Goal: Task Accomplishment & Management: Use online tool/utility

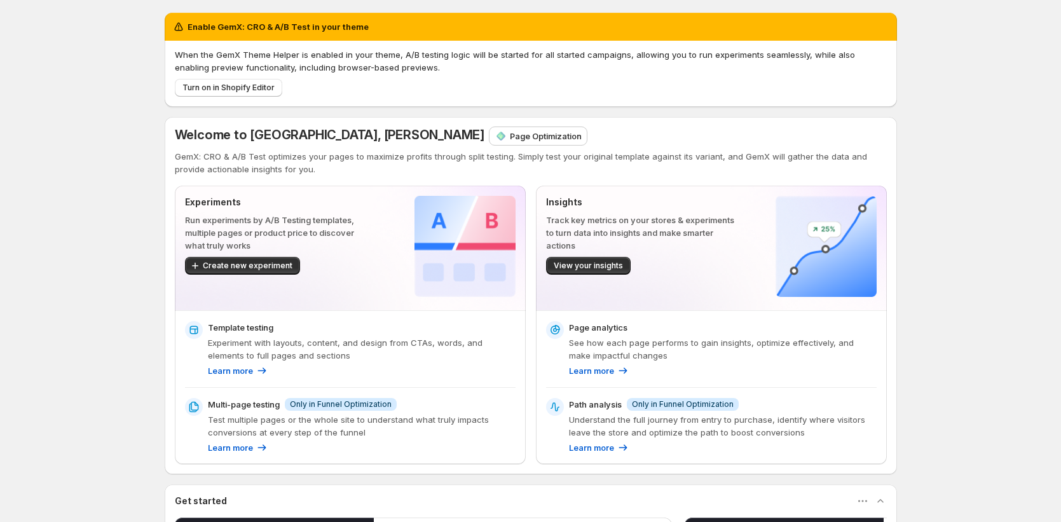
scroll to position [3, 0]
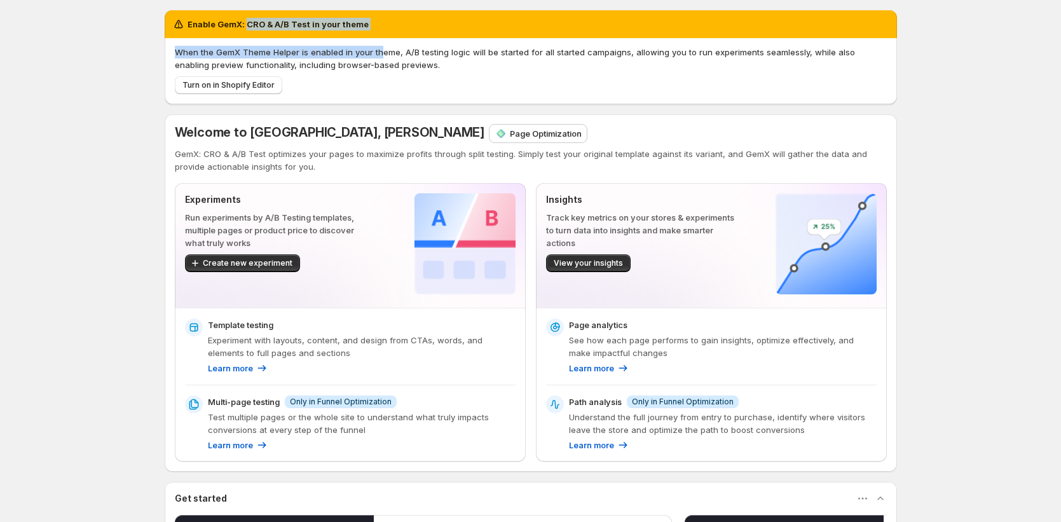
drag, startPoint x: 250, startPoint y: 27, endPoint x: 386, endPoint y: 53, distance: 138.6
click at [384, 53] on div "Enable GemX: CRO & A/B Test in your theme When the GemX Theme Helper is enabled…" at bounding box center [531, 57] width 732 height 94
click at [398, 58] on p "When the GemX Theme Helper is enabled in your theme, A/B testing logic will be …" at bounding box center [531, 58] width 712 height 25
click at [274, 90] on button "Turn on in Shopify Editor" at bounding box center [228, 85] width 107 height 18
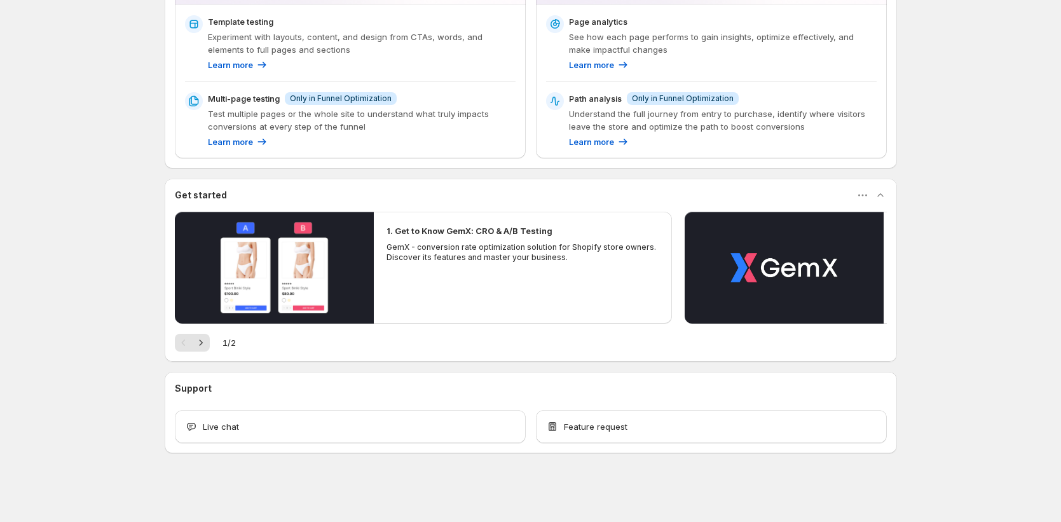
scroll to position [199, 0]
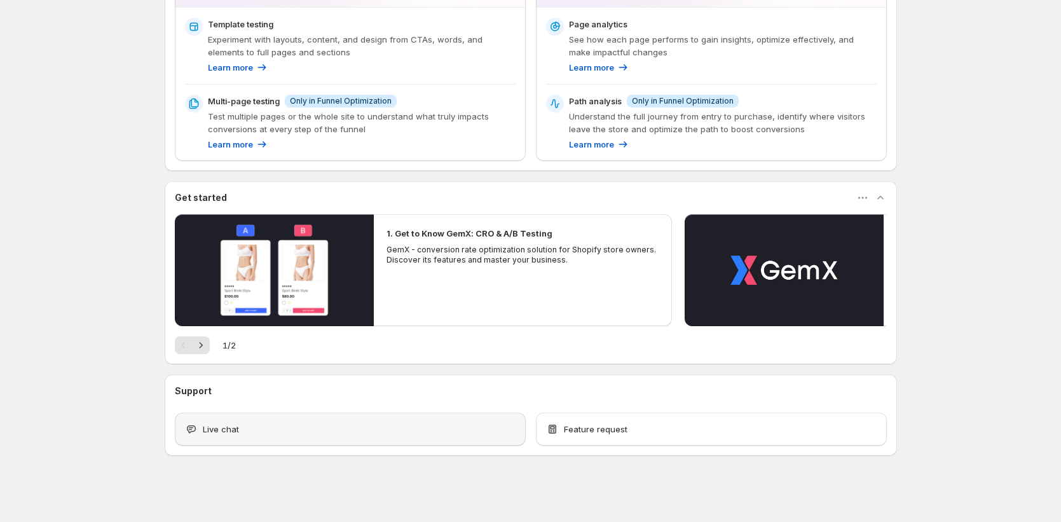
click at [360, 440] on div "Live chat" at bounding box center [350, 428] width 351 height 33
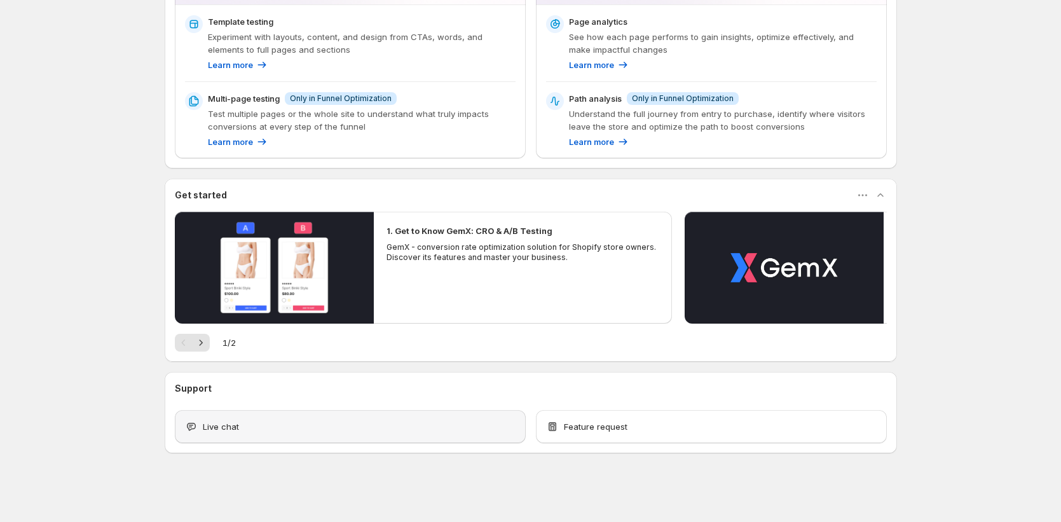
click at [385, 420] on div "Live chat" at bounding box center [350, 426] width 330 height 13
click at [386, 420] on div "Live chat" at bounding box center [350, 426] width 330 height 13
click at [613, 420] on span "Feature request" at bounding box center [596, 426] width 64 height 13
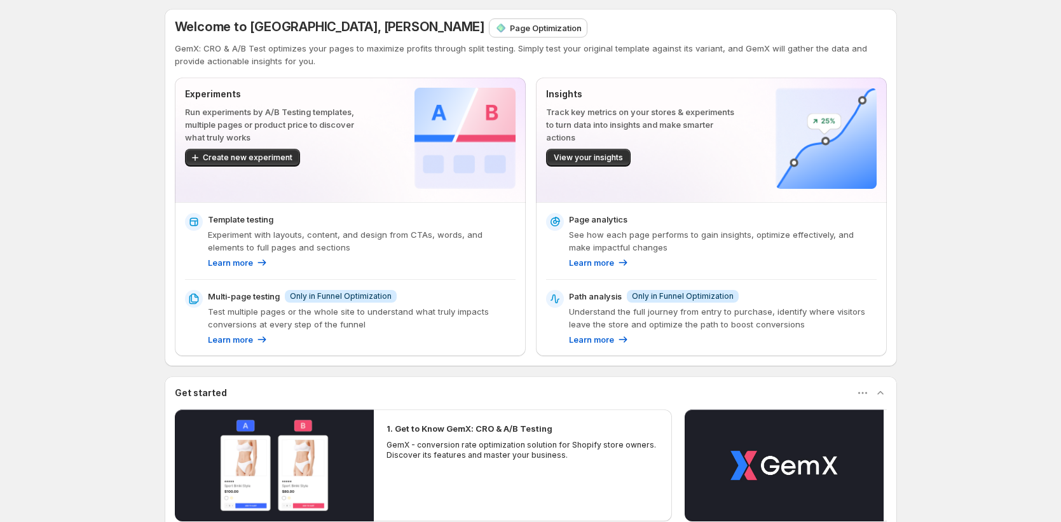
scroll to position [5, 0]
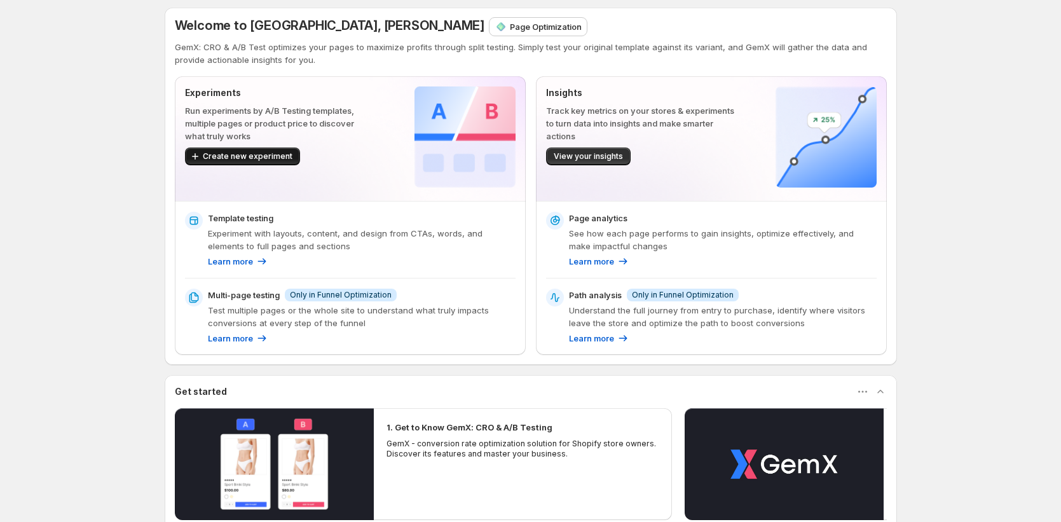
click at [278, 162] on button "Create new experiment" at bounding box center [242, 156] width 115 height 18
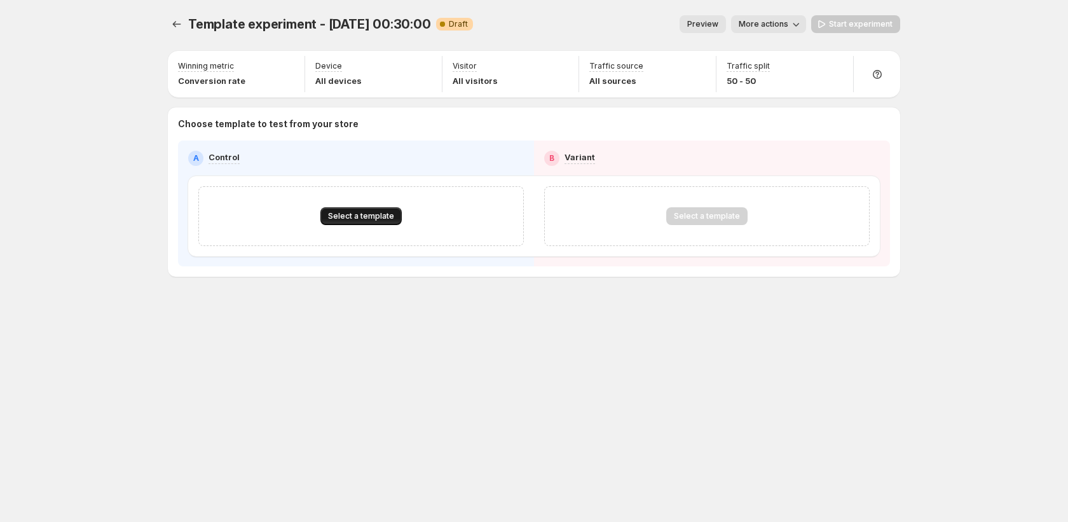
click at [373, 222] on button "Select a template" at bounding box center [360, 216] width 81 height 18
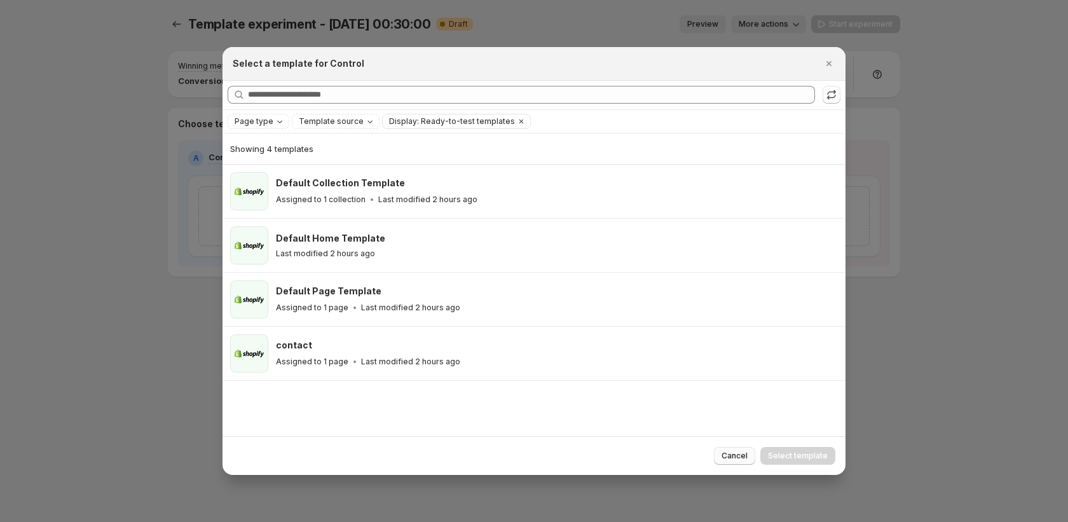
click at [723, 451] on button "Cancel" at bounding box center [734, 456] width 41 height 18
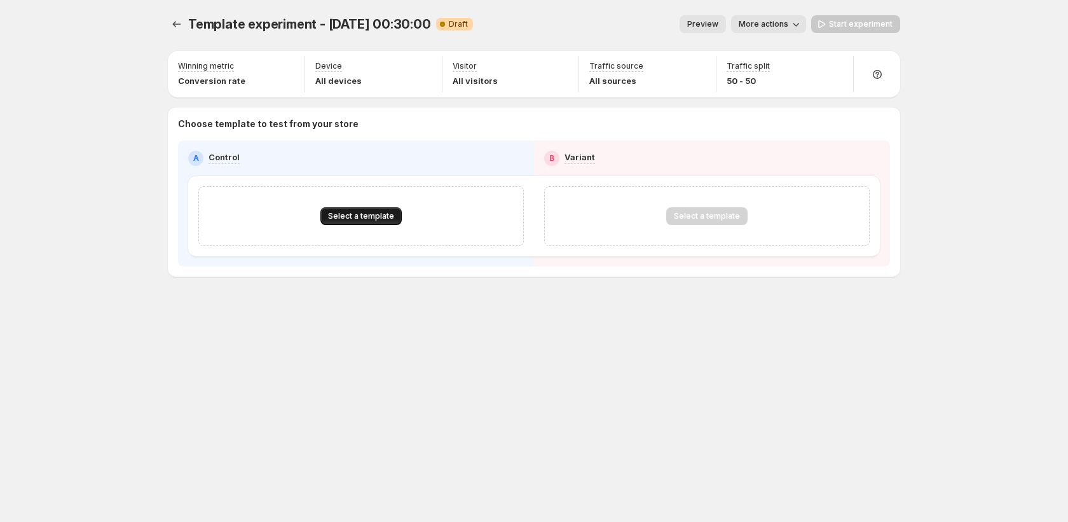
click at [375, 217] on span "Select a template" at bounding box center [361, 216] width 66 height 10
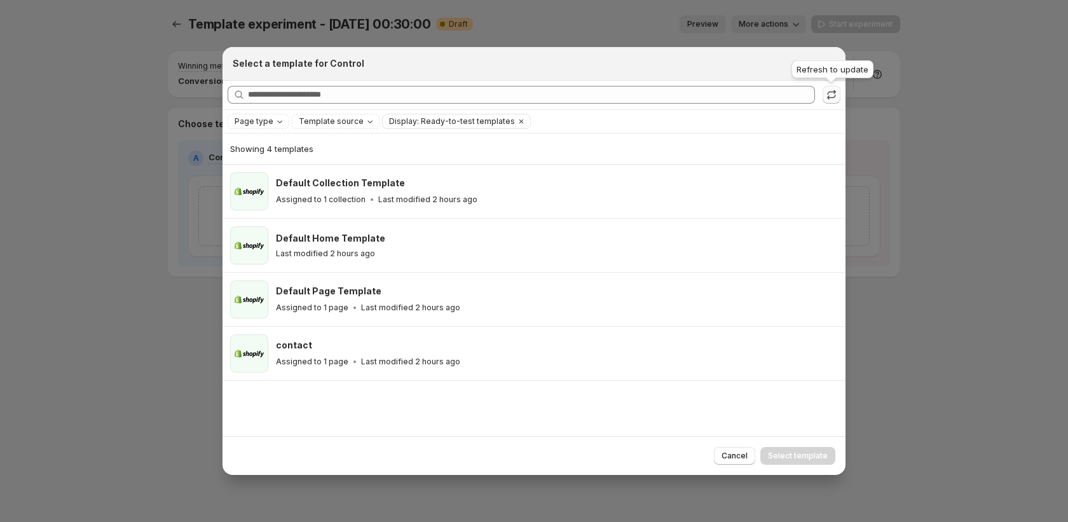
click at [836, 90] on icon ":rk:" at bounding box center [831, 94] width 13 height 13
click at [328, 117] on span "Template source" at bounding box center [331, 121] width 65 height 10
click at [340, 147] on span "Shopify" at bounding box center [329, 146] width 30 height 10
click at [769, 139] on div "Showing 4 templates" at bounding box center [533, 148] width 607 height 31
click at [499, 121] on span "Display: Ready-to-test templates" at bounding box center [485, 121] width 126 height 10
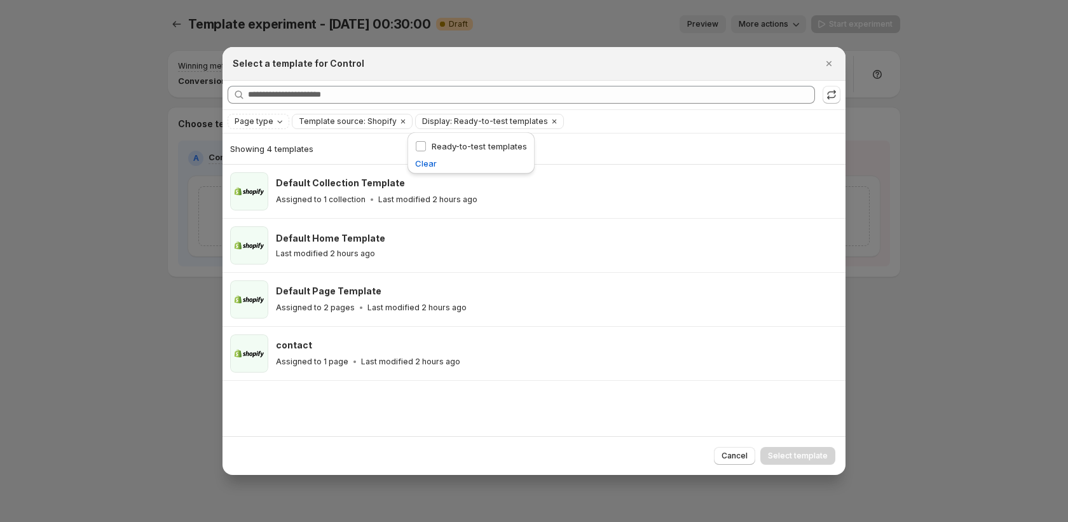
click at [560, 149] on div "Showing 4 templates" at bounding box center [533, 148] width 607 height 13
click at [830, 63] on icon "Close" at bounding box center [828, 63] width 13 height 13
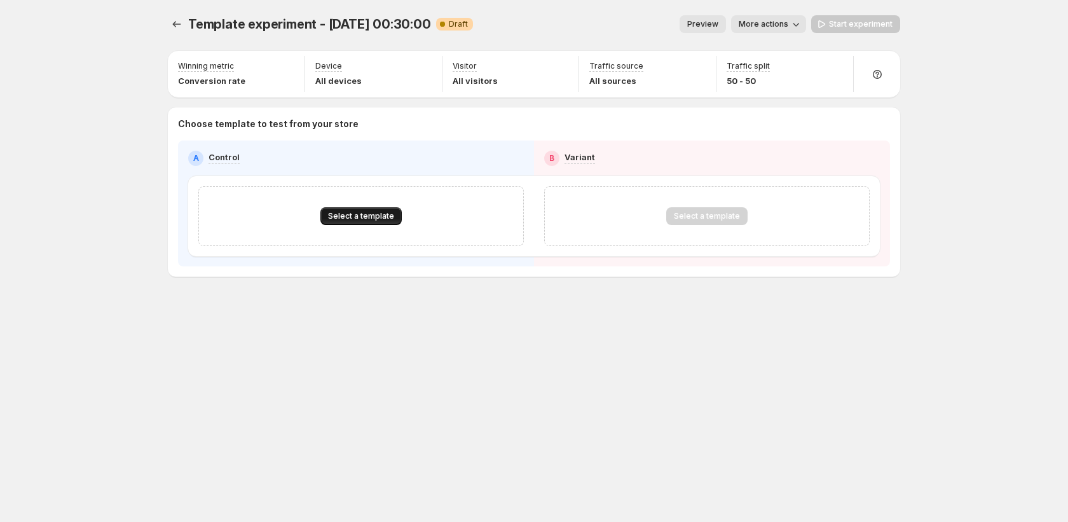
click at [390, 209] on button "Select a template" at bounding box center [360, 216] width 81 height 18
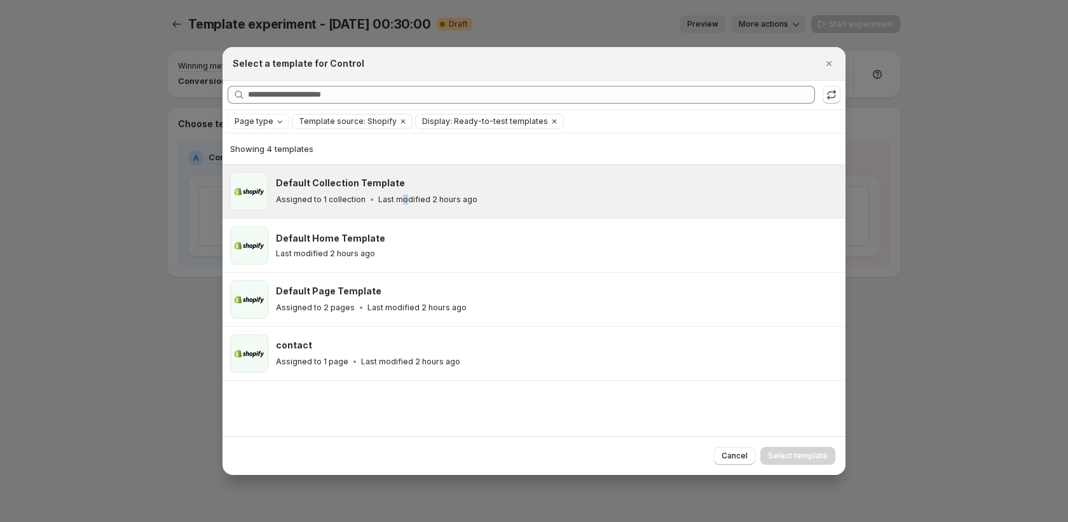
click at [400, 203] on p "Last modified 2 hours ago" at bounding box center [427, 199] width 99 height 10
click at [795, 456] on span "Select template" at bounding box center [798, 456] width 60 height 10
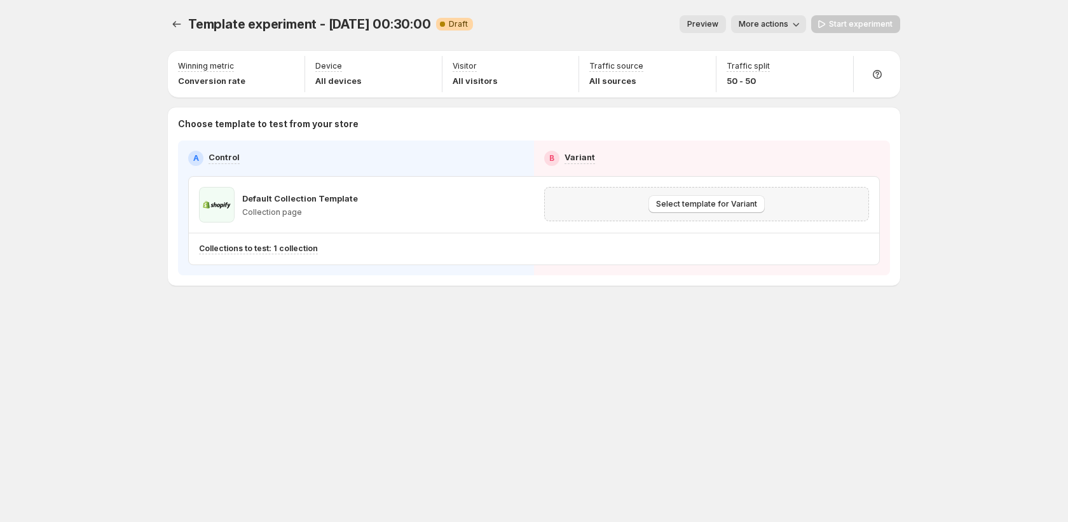
click at [797, 202] on div "Select template for Variant" at bounding box center [706, 204] width 308 height 18
click at [747, 204] on span "Select template for Variant" at bounding box center [706, 204] width 101 height 10
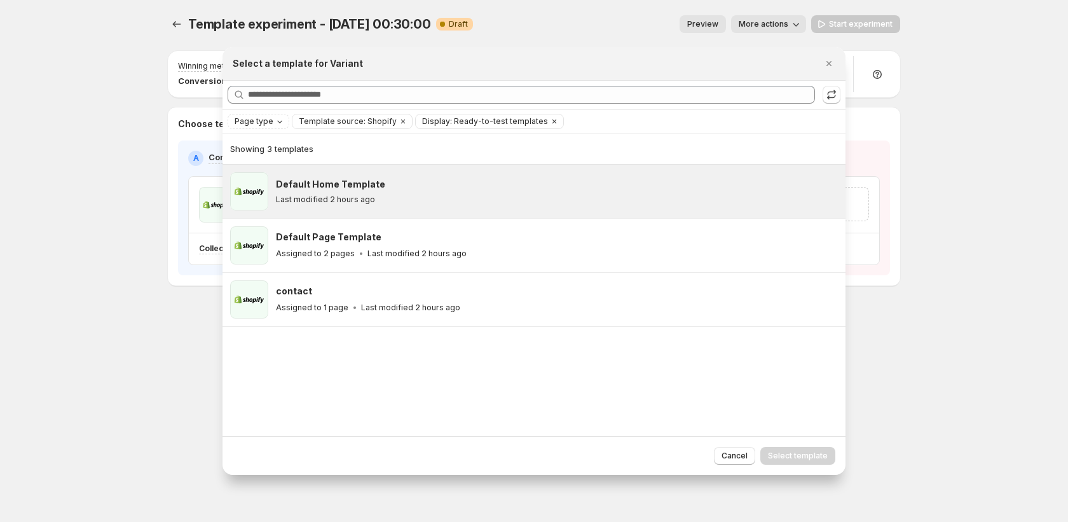
click at [747, 199] on div "Last modified 2 hours ago" at bounding box center [555, 199] width 558 height 10
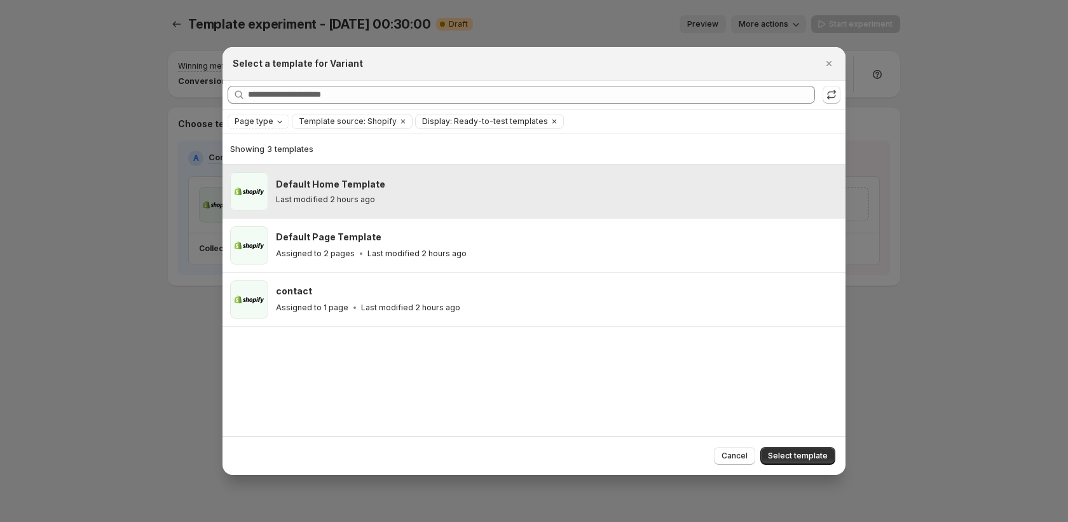
click at [689, 198] on div "Last modified 2 hours ago" at bounding box center [555, 199] width 558 height 10
click at [717, 200] on div "Last modified 2 hours ago" at bounding box center [555, 199] width 558 height 10
click at [787, 460] on span "Select template" at bounding box center [798, 456] width 60 height 10
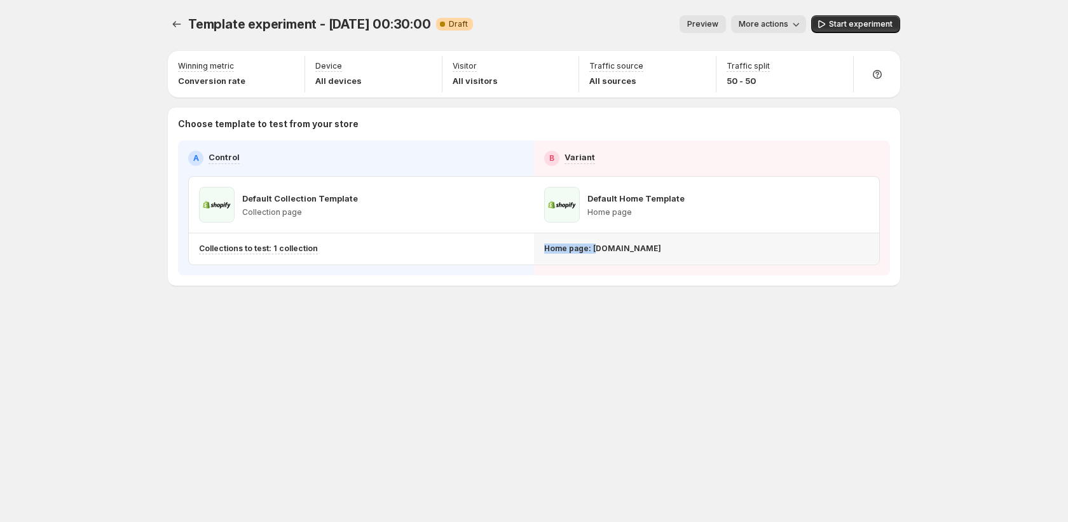
drag, startPoint x: 594, startPoint y: 249, endPoint x: 825, endPoint y: 240, distance: 230.9
click at [825, 240] on div "Home page: [DOMAIN_NAME]" at bounding box center [704, 248] width 320 height 20
click at [879, 34] on div "Template experiment - [DATE] 00:30:00. This page is ready Template experiment -…" at bounding box center [534, 24] width 732 height 48
click at [882, 27] on span "Start experiment" at bounding box center [861, 24] width 64 height 10
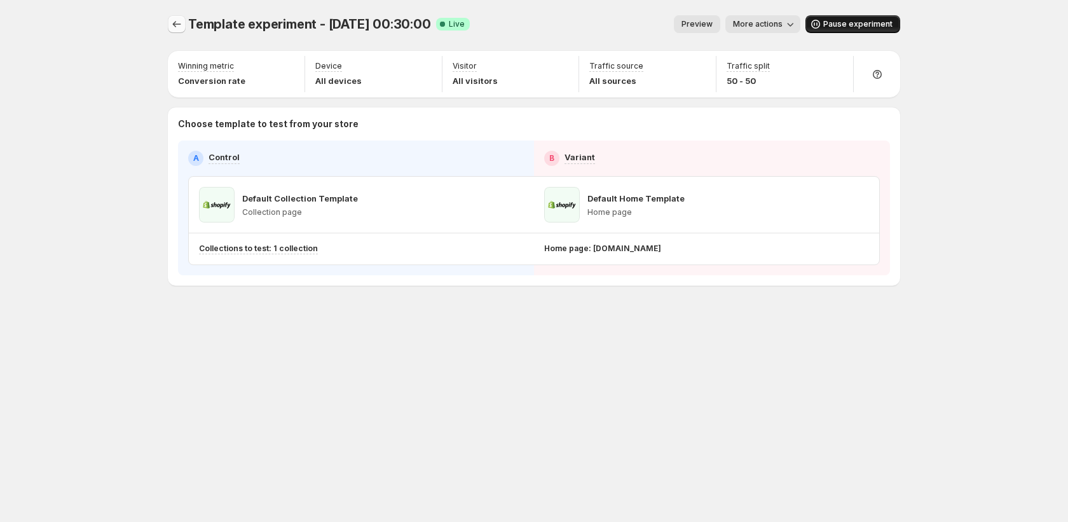
click at [173, 20] on icon "Experiments" at bounding box center [176, 24] width 13 height 13
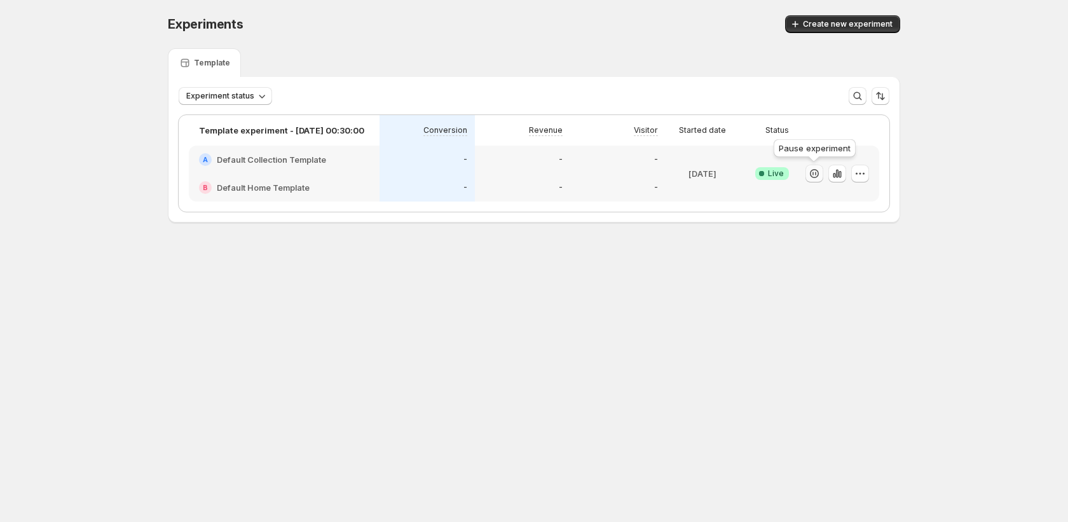
click at [813, 172] on icon "button" at bounding box center [814, 173] width 13 height 13
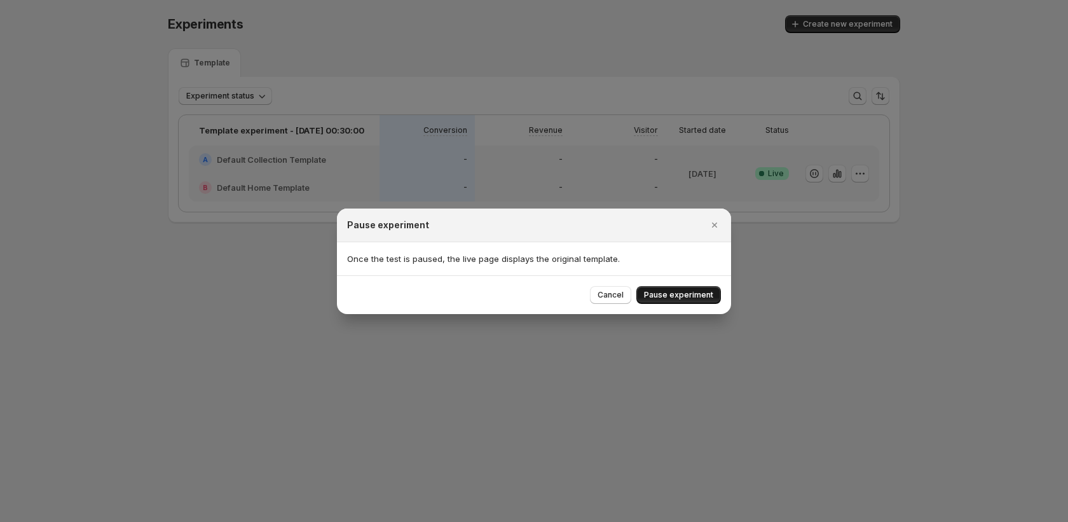
click at [667, 297] on span "Pause experiment" at bounding box center [678, 295] width 69 height 10
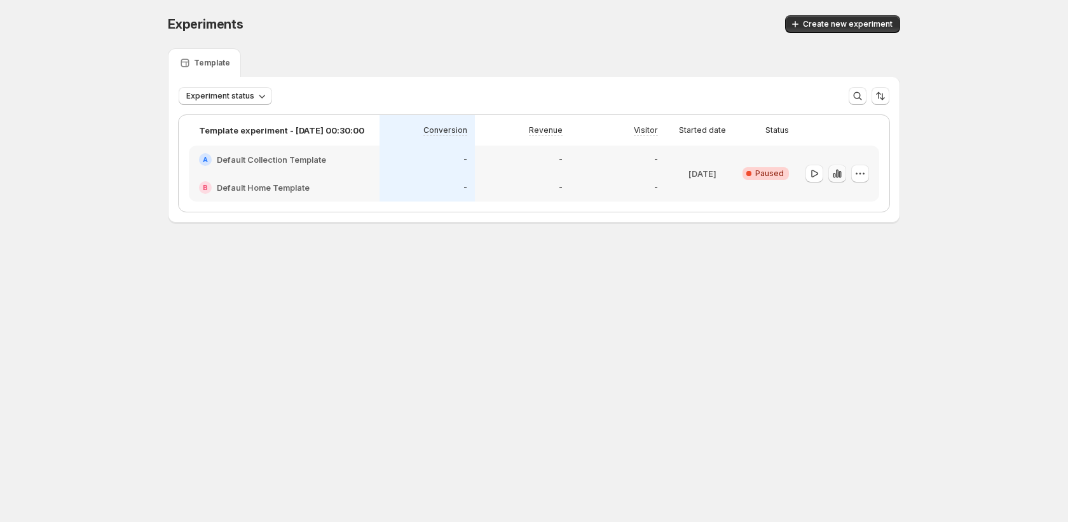
click at [839, 177] on icon "button" at bounding box center [836, 173] width 13 height 13
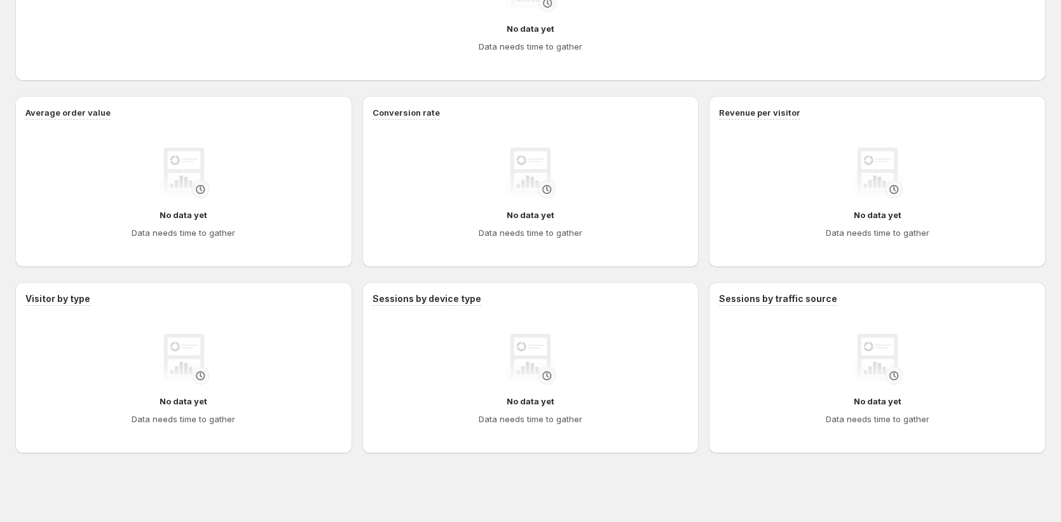
scroll to position [428, 0]
click at [571, 172] on div "No data yet Data needs time to gather" at bounding box center [531, 193] width 296 height 92
click at [688, 103] on icon "button" at bounding box center [688, 106] width 13 height 13
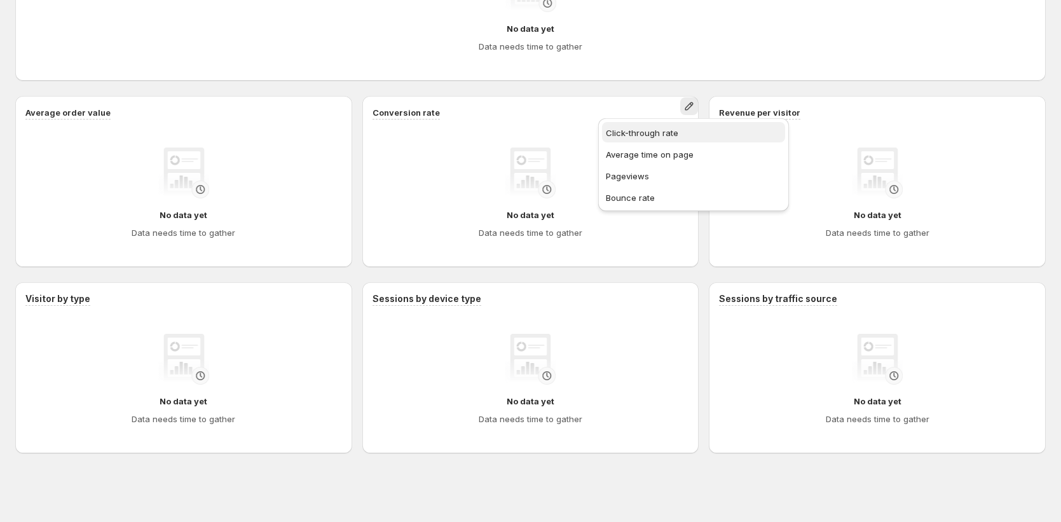
click at [682, 138] on span "Click-through rate" at bounding box center [693, 132] width 175 height 13
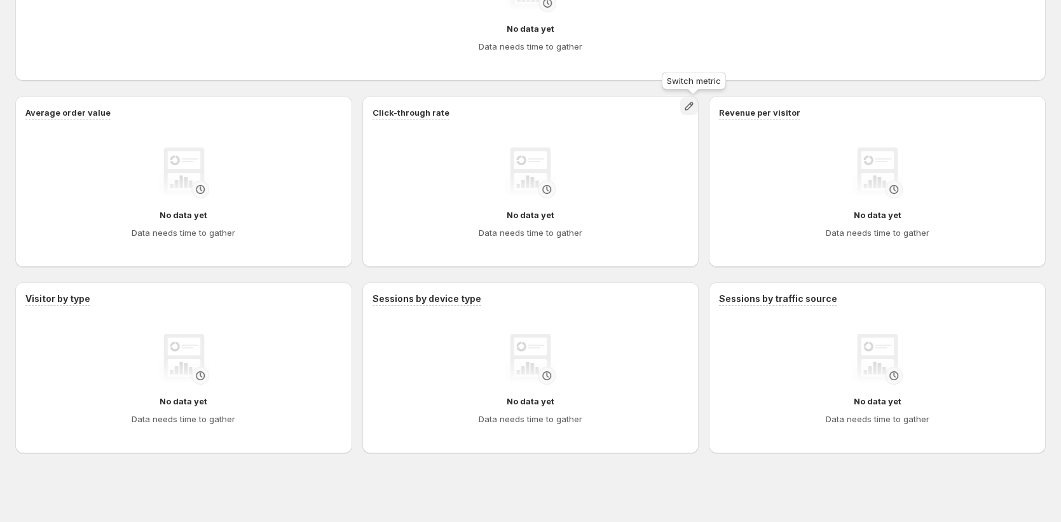
click at [690, 104] on icon "button" at bounding box center [688, 106] width 13 height 13
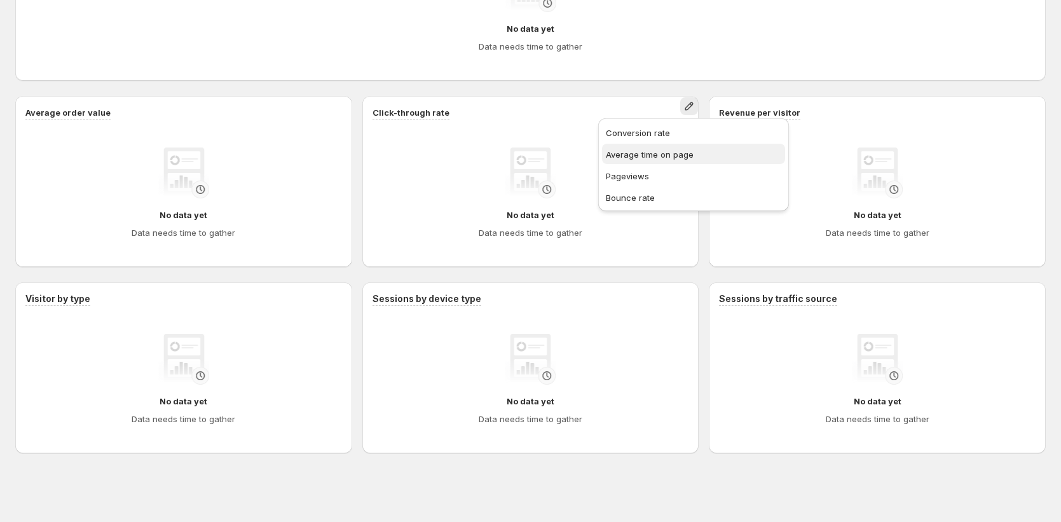
click at [686, 158] on span "Average time on page" at bounding box center [650, 154] width 88 height 10
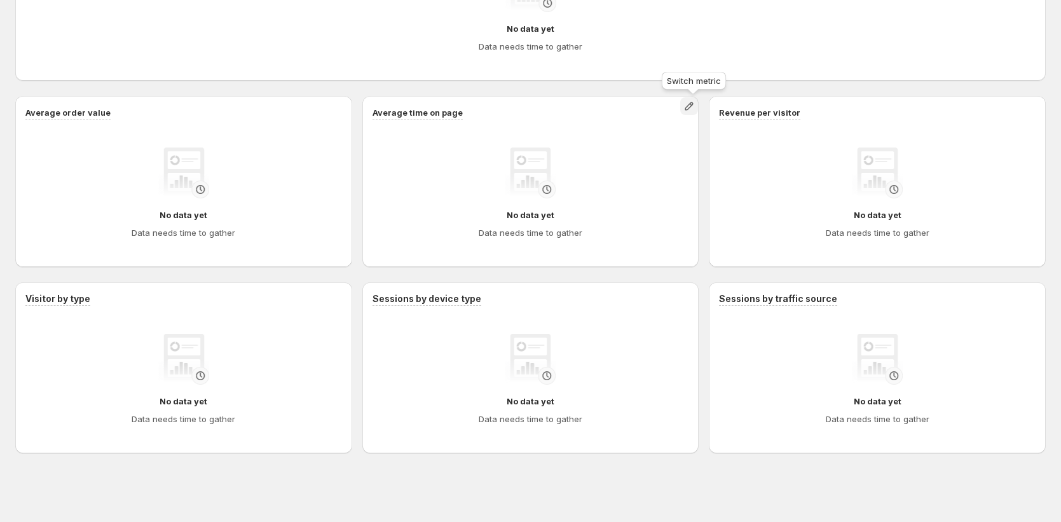
click at [696, 113] on button "button" at bounding box center [689, 106] width 18 height 18
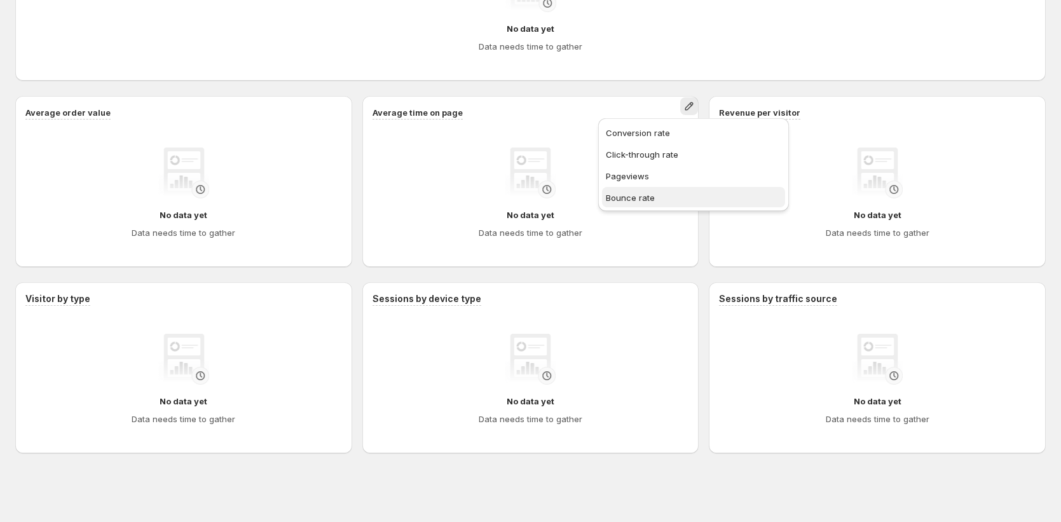
click at [694, 196] on span "Bounce rate" at bounding box center [693, 197] width 175 height 13
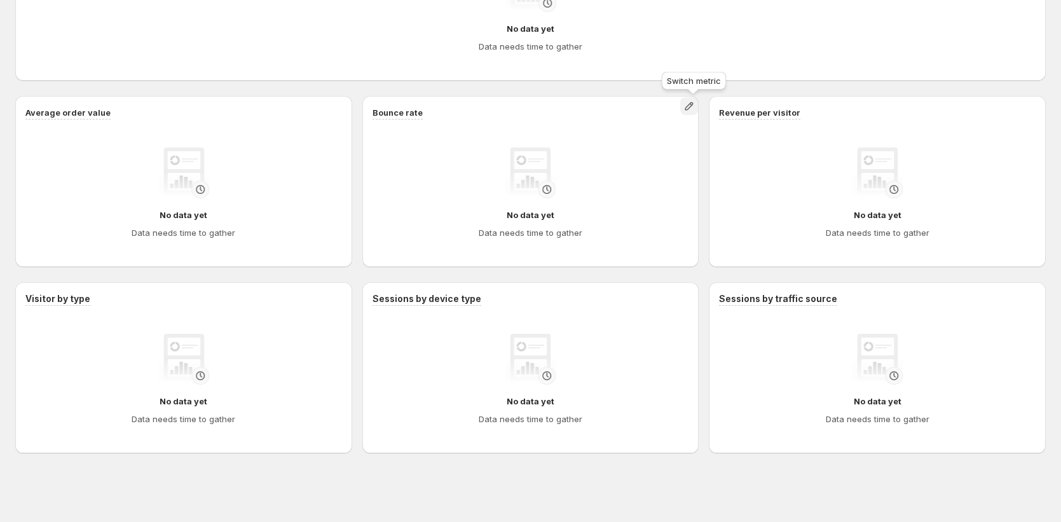
click at [690, 105] on icon "button" at bounding box center [688, 106] width 13 height 13
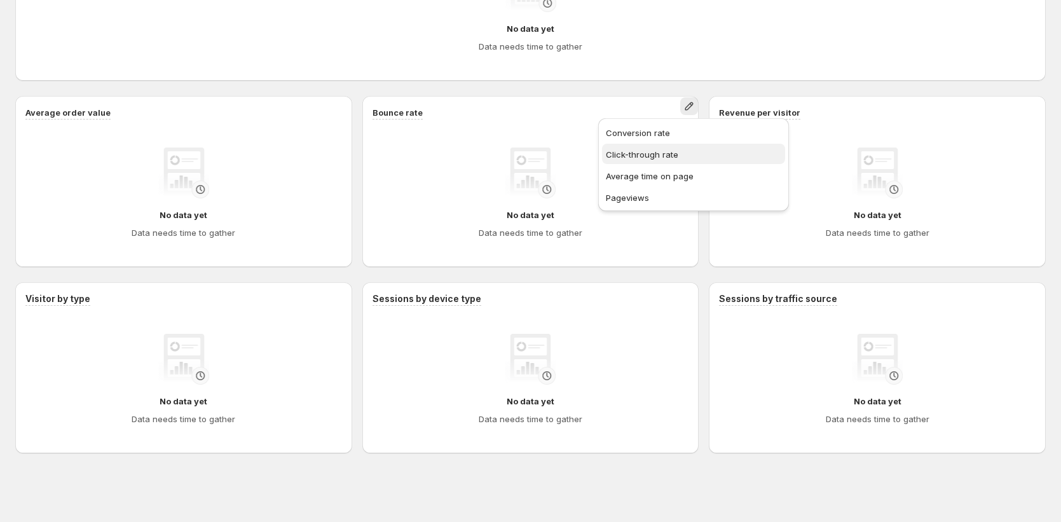
click at [679, 143] on ul "Conversion rate Click-through rate Average time on page Pageviews" at bounding box center [693, 164] width 183 height 85
click at [676, 172] on span "Average time on page" at bounding box center [650, 176] width 88 height 10
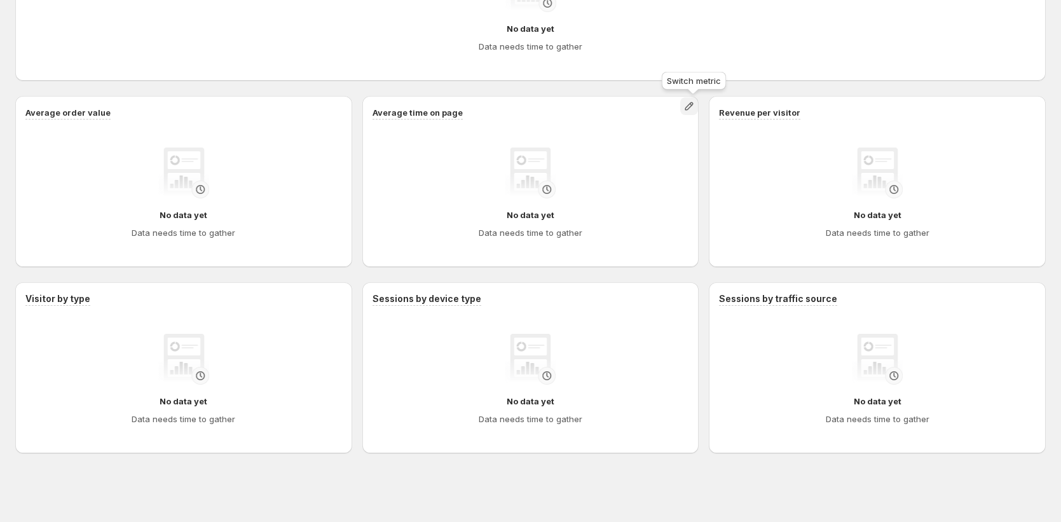
click at [691, 102] on icon "button" at bounding box center [688, 106] width 13 height 13
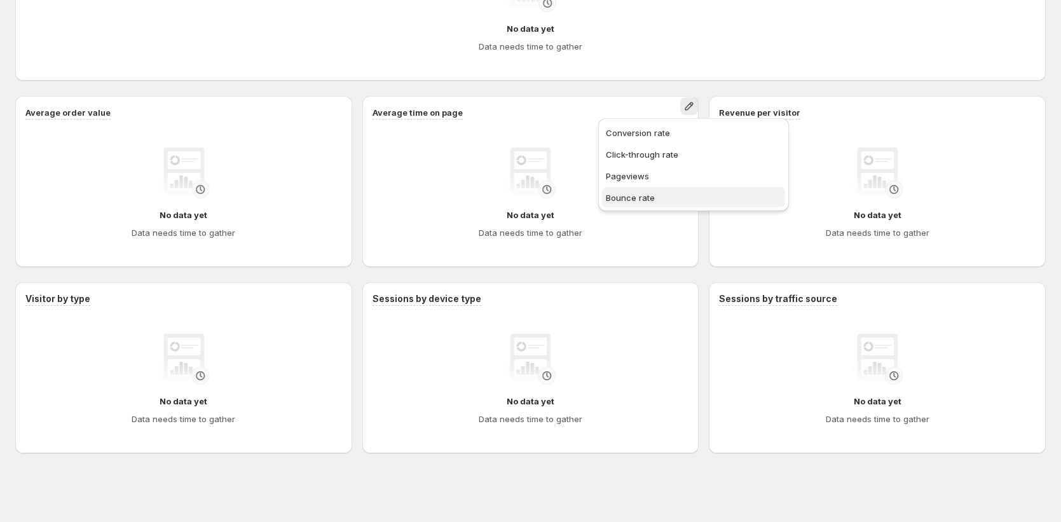
click at [650, 190] on button "Bounce rate" at bounding box center [693, 197] width 183 height 20
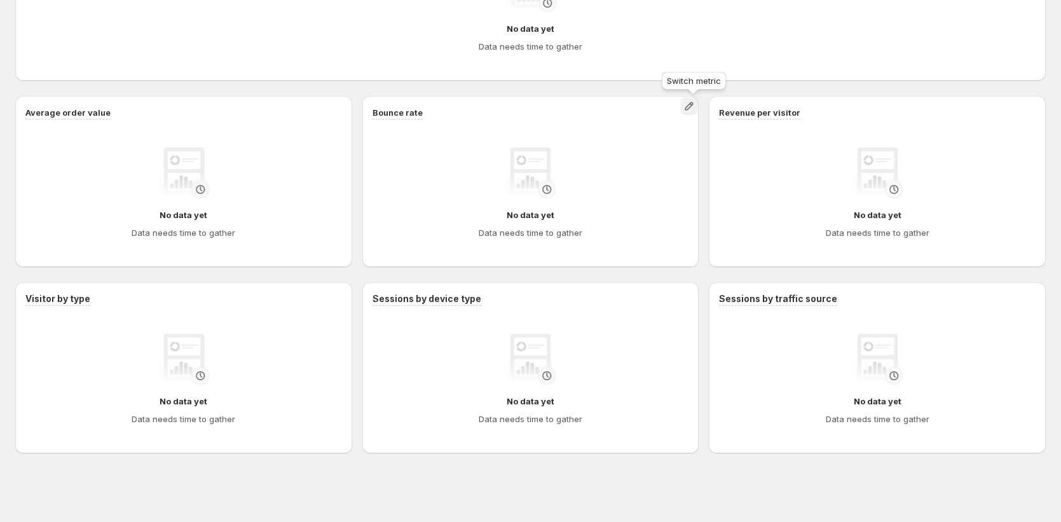
click at [693, 101] on icon "button" at bounding box center [688, 106] width 13 height 13
click at [654, 135] on span "Conversion rate" at bounding box center [638, 133] width 64 height 10
click at [695, 108] on icon "button" at bounding box center [688, 106] width 13 height 13
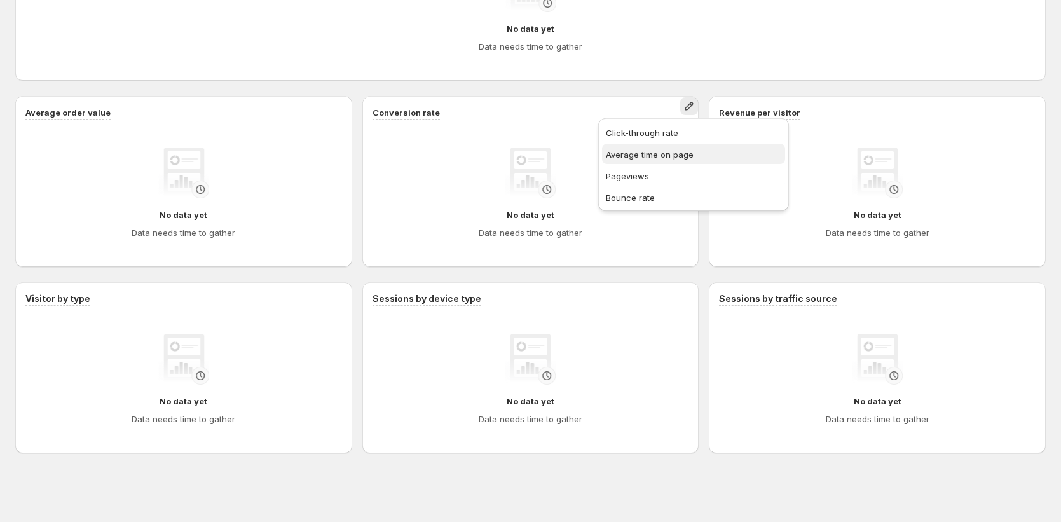
click at [656, 153] on span "Average time on page" at bounding box center [650, 154] width 88 height 10
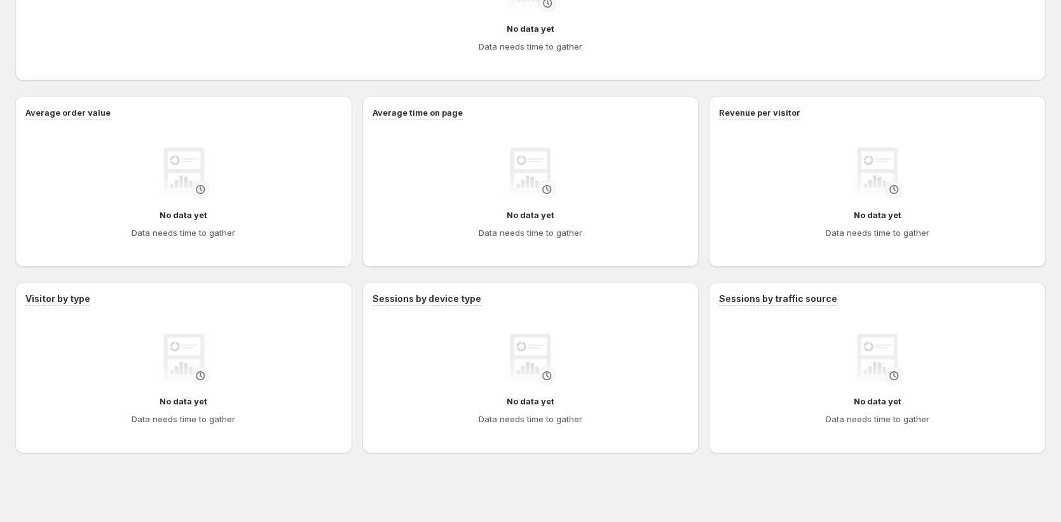
click at [696, 289] on div "Sessions by device type No data yet Data needs time to gather" at bounding box center [530, 367] width 337 height 171
click at [600, 308] on div "Sessions by device type No data yet Data needs time to gather" at bounding box center [530, 367] width 316 height 151
click at [467, 300] on h3 "Sessions by device type" at bounding box center [426, 298] width 109 height 13
click at [806, 292] on h3 "Sessions by traffic source" at bounding box center [778, 298] width 118 height 13
drag, startPoint x: 1025, startPoint y: 307, endPoint x: 1001, endPoint y: 306, distance: 23.5
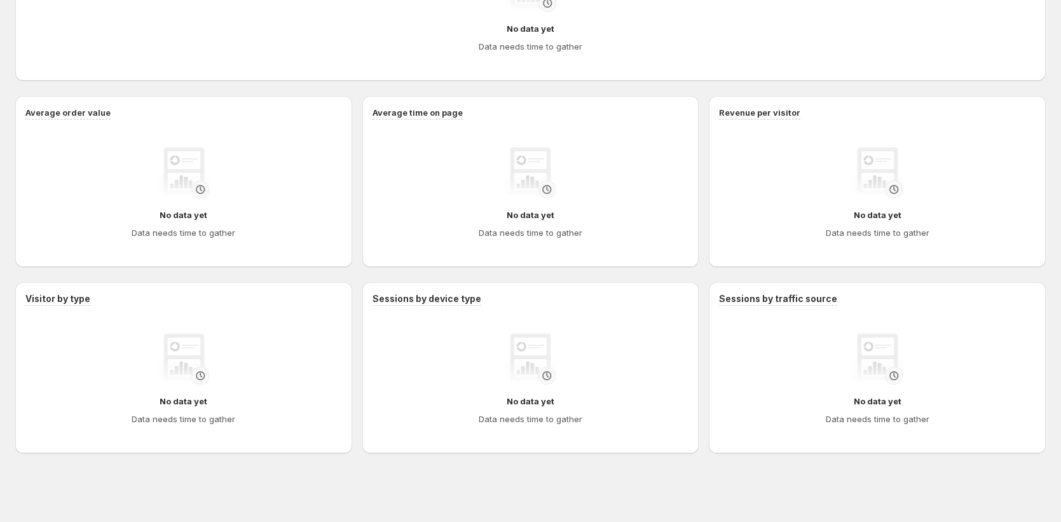
click at [1025, 307] on div "Sessions by traffic source No data yet Data needs time to gather" at bounding box center [877, 367] width 316 height 151
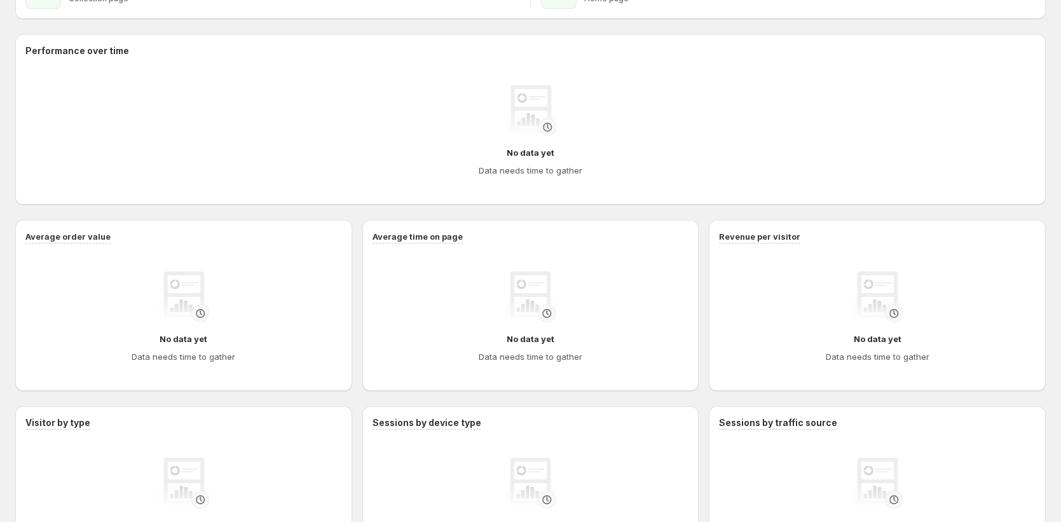
scroll to position [0, 0]
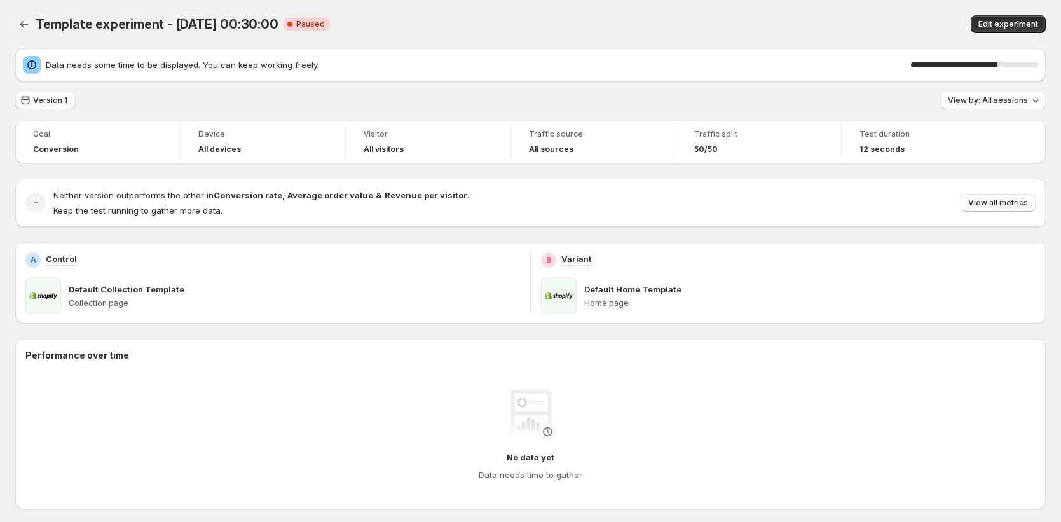
click at [990, 63] on div "68 %" at bounding box center [954, 64] width 86 height 5
drag, startPoint x: 323, startPoint y: 67, endPoint x: 186, endPoint y: 62, distance: 138.0
click at [186, 62] on span "Data needs some time to be displayed. You can keep working freely." at bounding box center [478, 64] width 865 height 13
click at [224, 79] on div "Data needs some time to be displayed. You can keep working freely. 71 %" at bounding box center [530, 64] width 1030 height 33
click at [1052, 99] on div "Template experiment - [DATE] 00:30:00. This page is ready Template experiment -…" at bounding box center [530, 475] width 1061 height 950
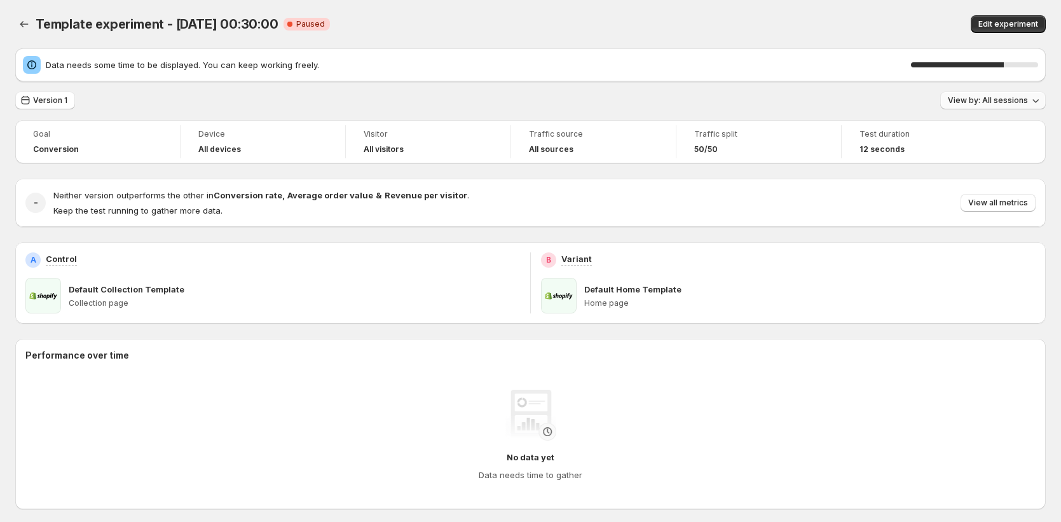
click at [1041, 107] on button "View by: All sessions" at bounding box center [992, 101] width 105 height 18
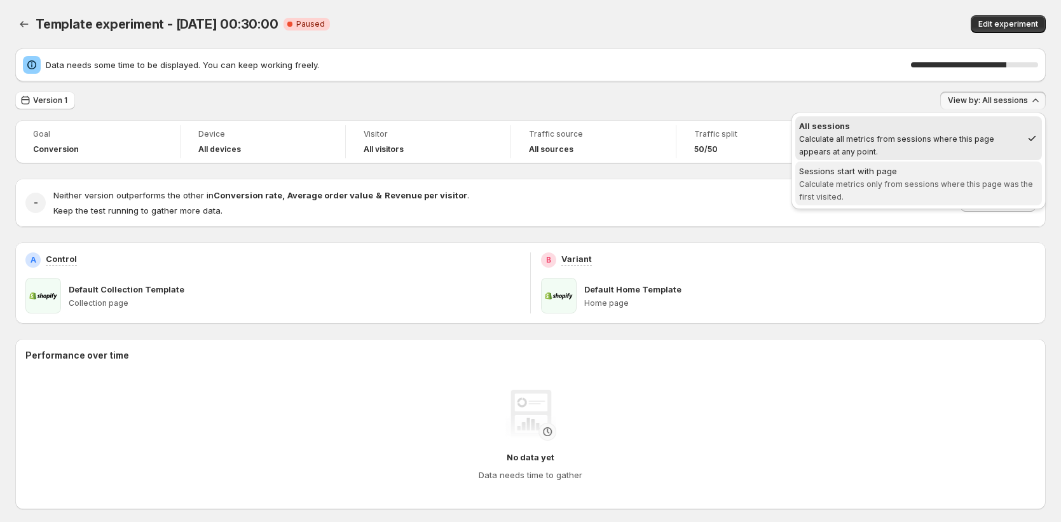
click at [855, 194] on span "Sessions start with page Calculate metrics only from sessions where this page w…" at bounding box center [918, 184] width 239 height 38
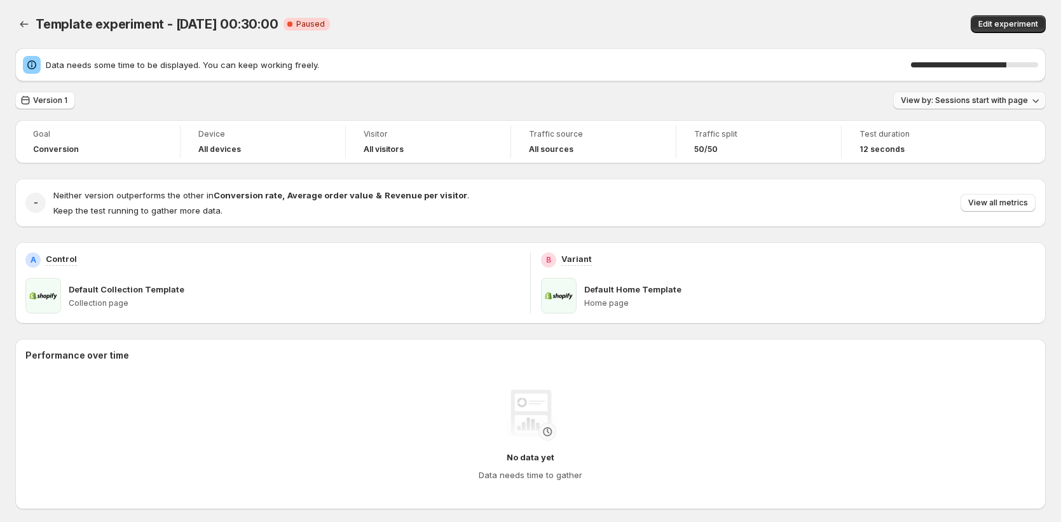
click at [964, 99] on span "View by: Sessions start with page" at bounding box center [963, 100] width 127 height 10
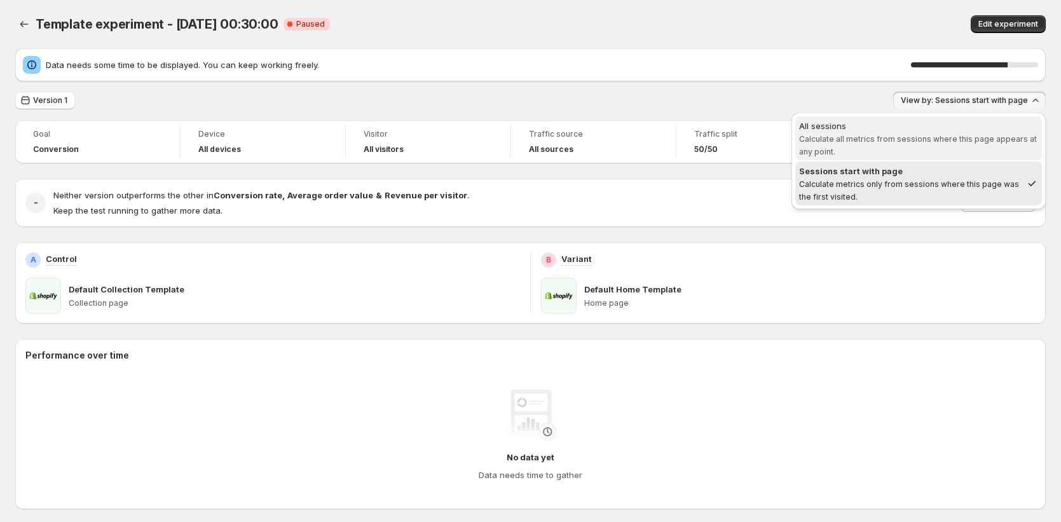
click at [960, 150] on span "All sessions Calculate all metrics from sessions where this page appears at any…" at bounding box center [918, 138] width 239 height 38
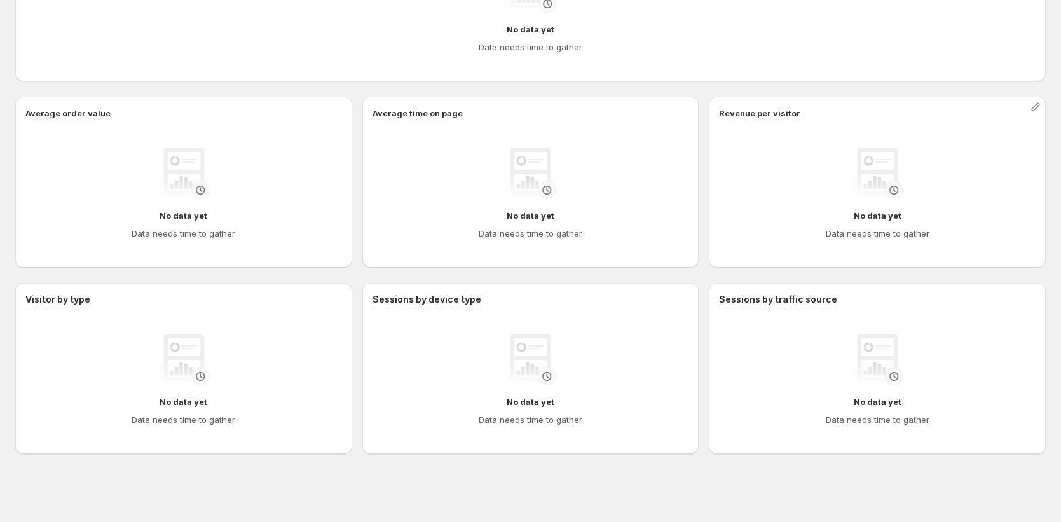
scroll to position [428, 0]
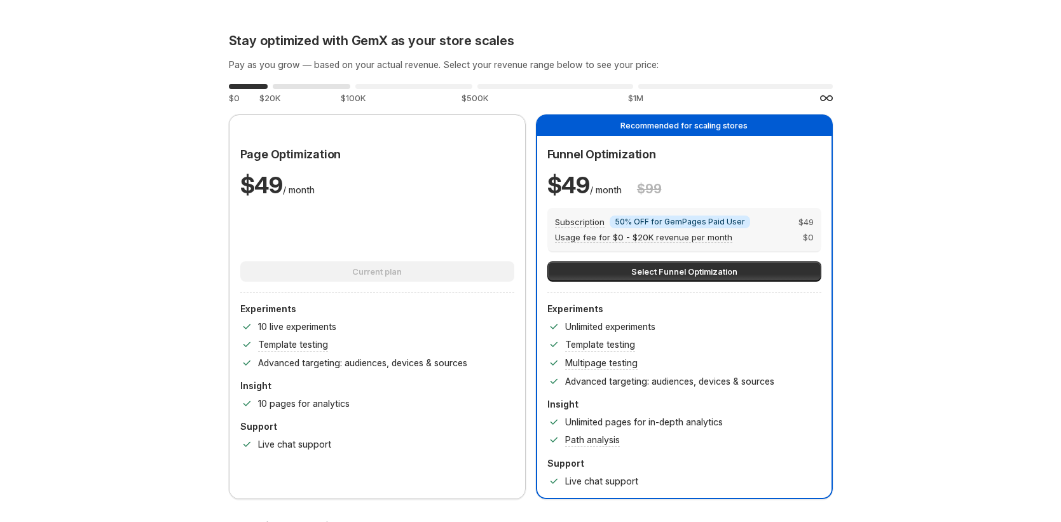
click at [316, 89] on div "0 % $20K" at bounding box center [312, 92] width 78 height 23
click at [405, 86] on div "0 %" at bounding box center [413, 86] width 117 height 5
click at [522, 88] on div "0 %" at bounding box center [555, 86] width 156 height 5
click at [677, 78] on div "Stay optimized with GemX as your store scales Pay as you grow — based on your a…" at bounding box center [531, 266] width 604 height 466
click at [678, 82] on div "0 % $1M" at bounding box center [735, 92] width 194 height 23
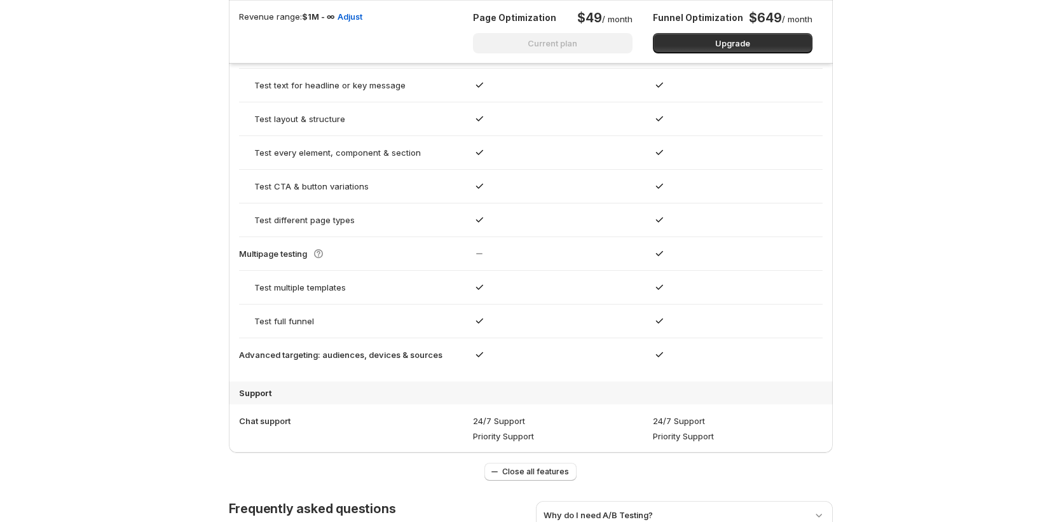
scroll to position [1206, 0]
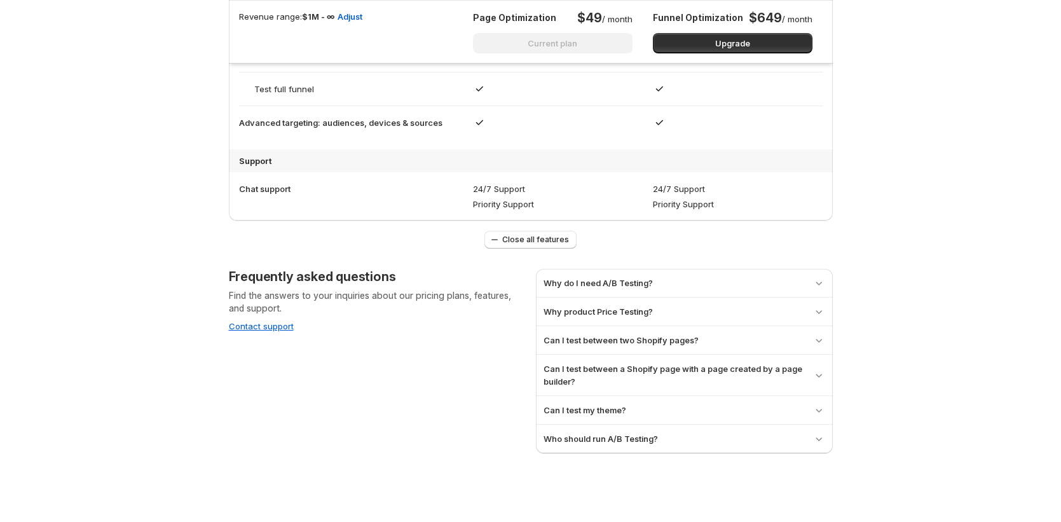
click at [585, 286] on h3 "Why do I need A/B Testing?" at bounding box center [597, 282] width 109 height 13
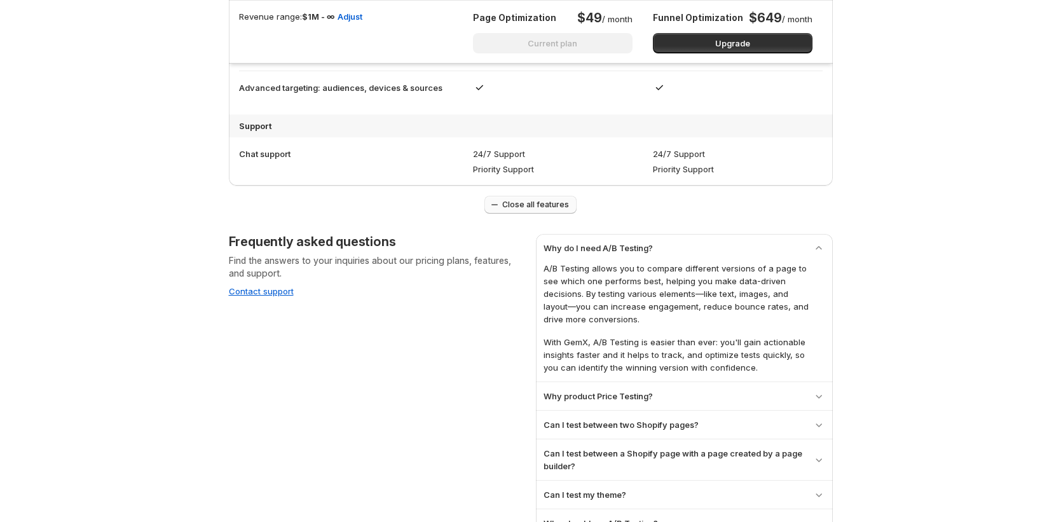
click at [543, 205] on span "Close all features" at bounding box center [535, 205] width 67 height 10
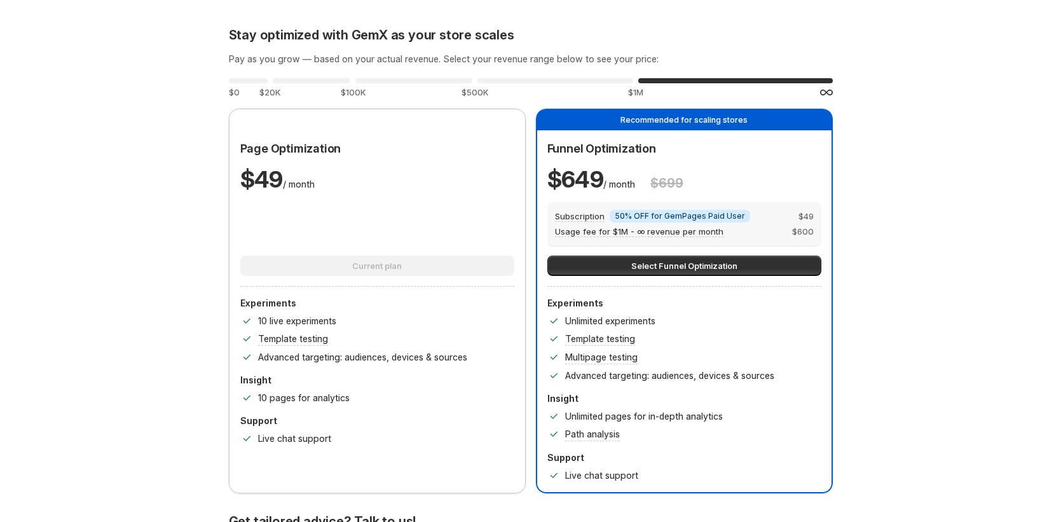
scroll to position [0, 0]
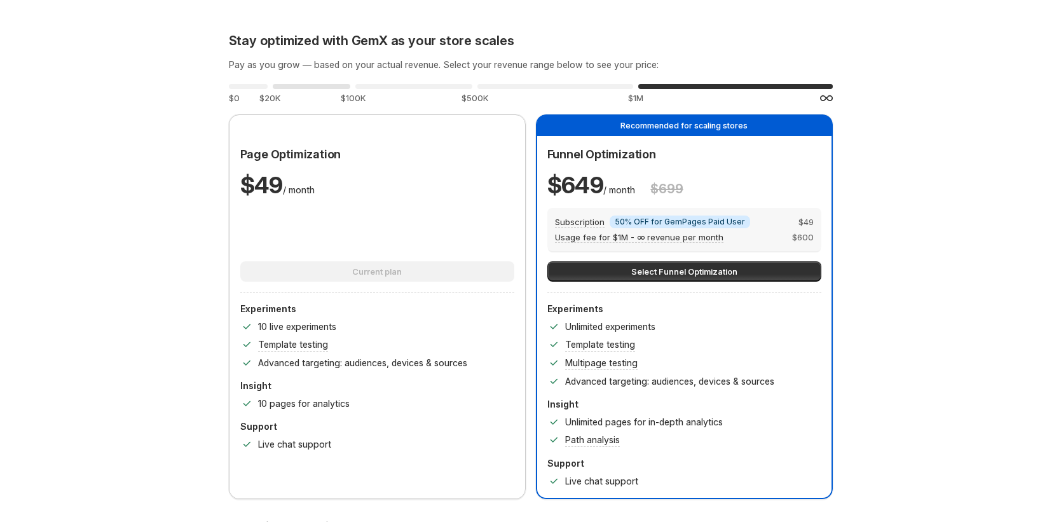
click at [304, 81] on div "0 % $20K" at bounding box center [312, 92] width 78 height 23
click at [257, 85] on div "0 %" at bounding box center [248, 86] width 39 height 5
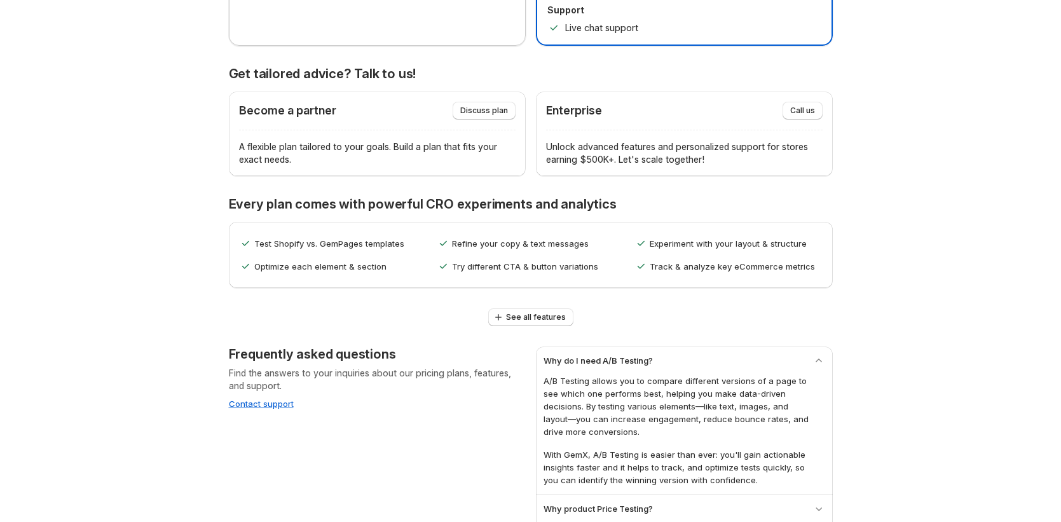
scroll to position [454, 0]
click at [523, 317] on span "See all features" at bounding box center [536, 316] width 60 height 10
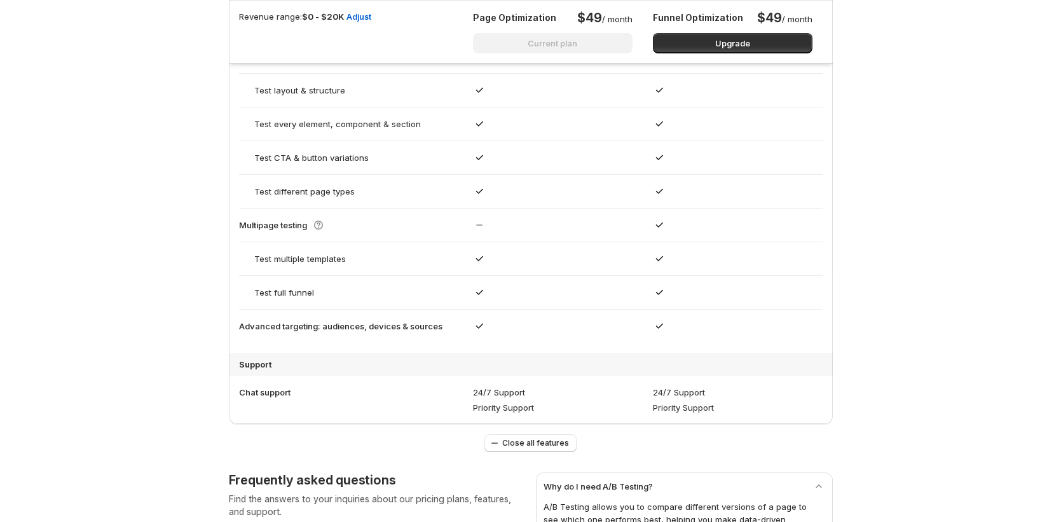
scroll to position [837, 0]
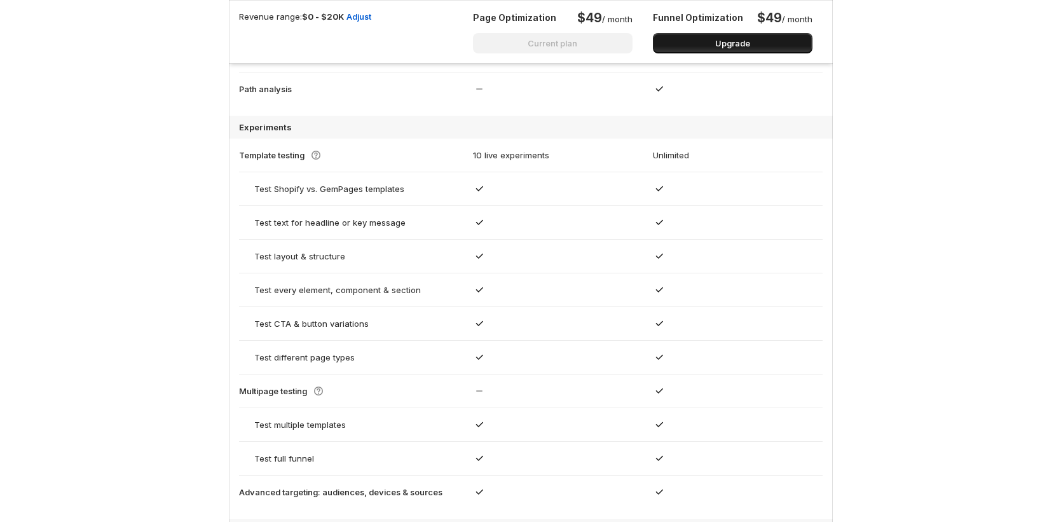
click at [691, 46] on button "Upgrade" at bounding box center [732, 43] width 159 height 20
click at [696, 40] on button "Upgrade" at bounding box center [732, 43] width 159 height 20
click at [695, 40] on button "Upgrade" at bounding box center [732, 43] width 159 height 20
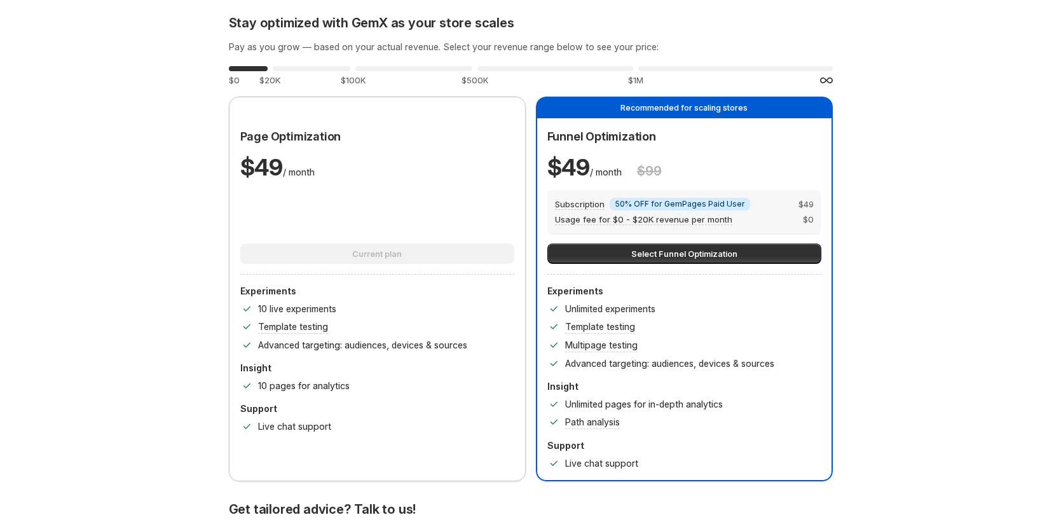
scroll to position [0, 0]
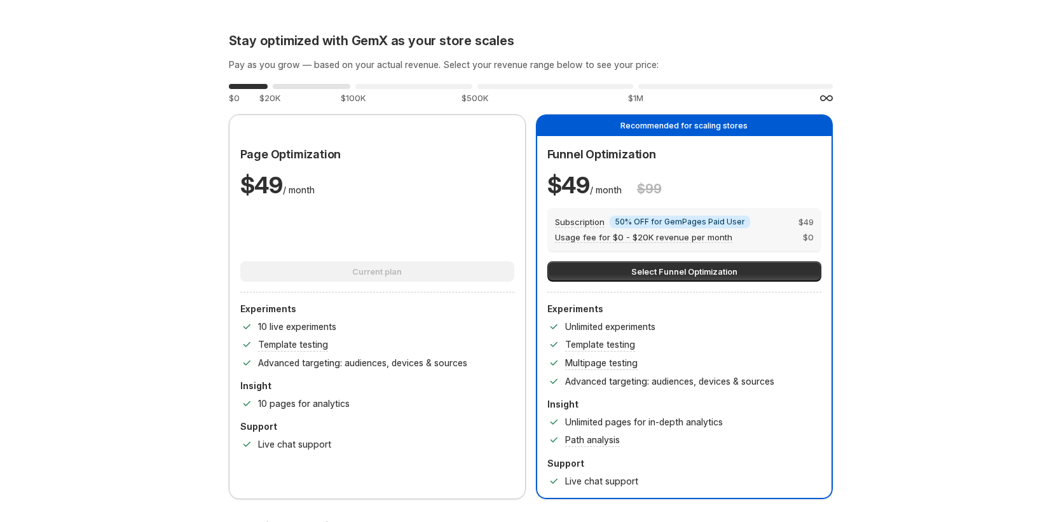
click at [287, 85] on div "0 %" at bounding box center [312, 86] width 78 height 5
click at [246, 84] on div "0 %" at bounding box center [248, 86] width 39 height 5
click at [297, 86] on div "0 %" at bounding box center [312, 86] width 78 height 5
click at [393, 86] on div "0 %" at bounding box center [413, 86] width 117 height 5
click at [553, 87] on div "0 %" at bounding box center [555, 86] width 156 height 5
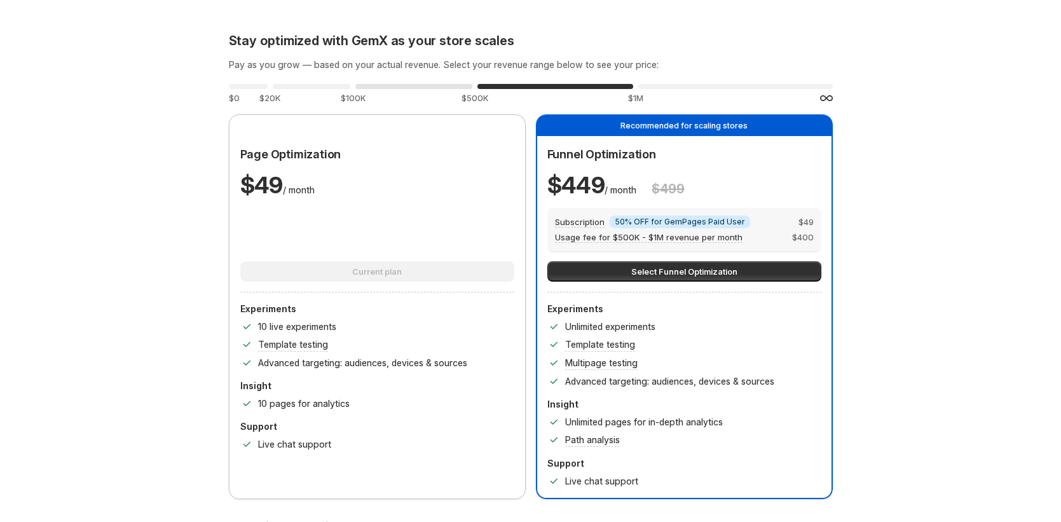
click at [433, 89] on div "0 % $100K" at bounding box center [413, 92] width 117 height 23
click at [749, 88] on div "0 %" at bounding box center [735, 86] width 194 height 5
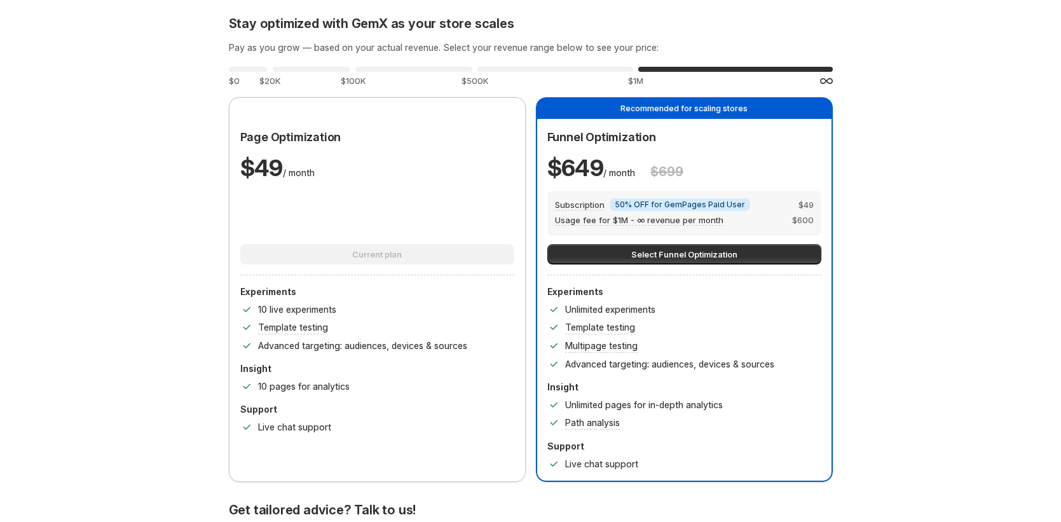
scroll to position [20, 0]
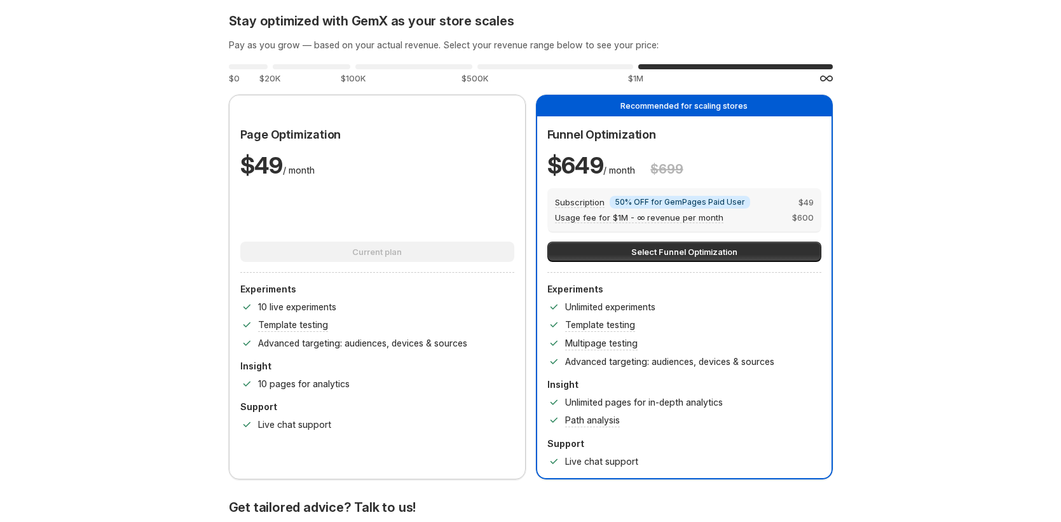
click at [323, 227] on div at bounding box center [377, 209] width 274 height 43
click at [297, 192] on div at bounding box center [377, 209] width 274 height 43
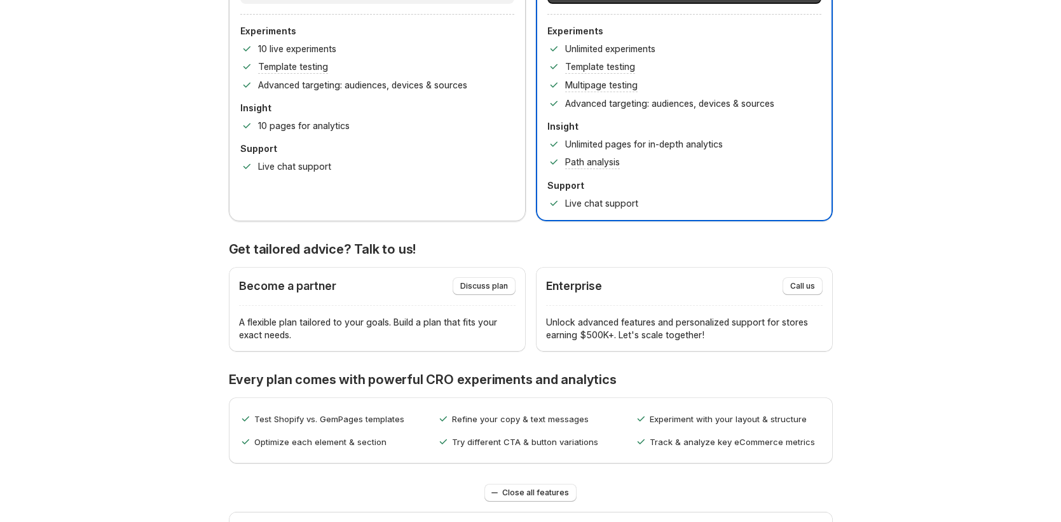
scroll to position [316, 0]
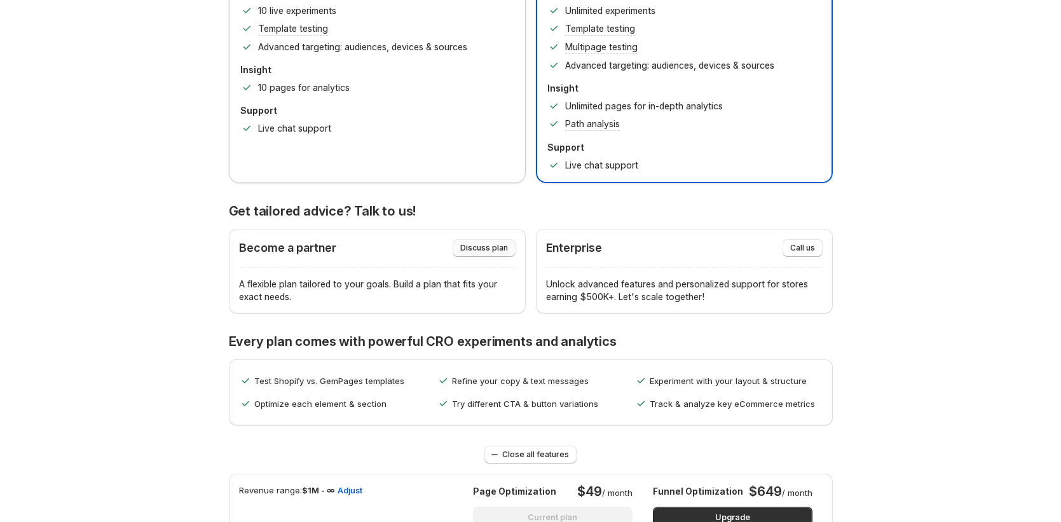
click at [478, 247] on span "Discuss plan" at bounding box center [484, 248] width 48 height 10
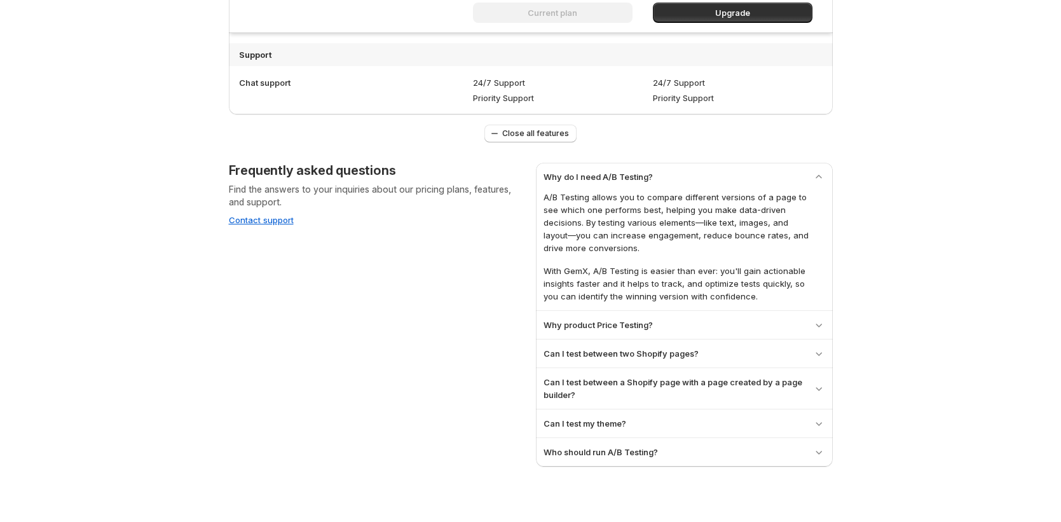
scroll to position [1325, 0]
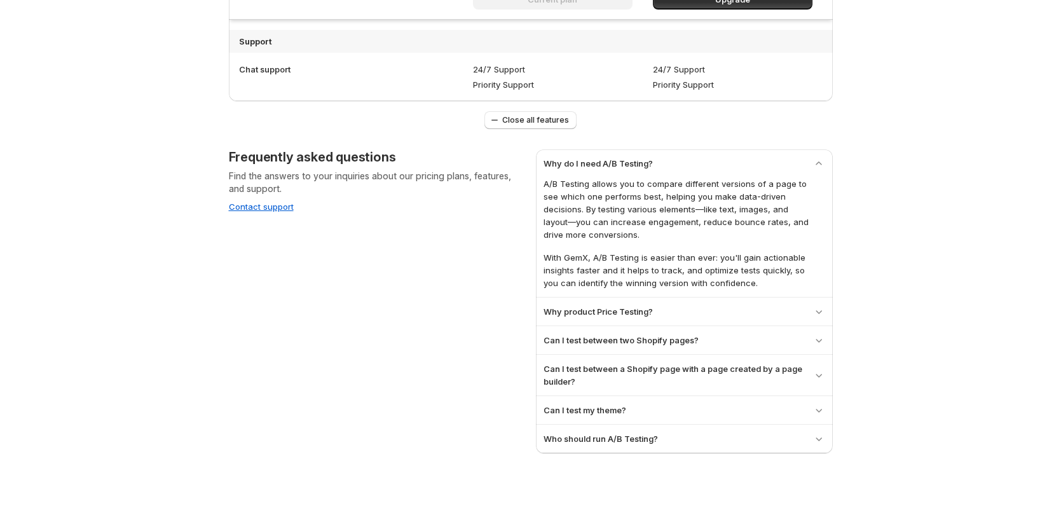
click at [620, 304] on div "Why product Price Testing? Price testing lets you determine the optimal price p…" at bounding box center [684, 311] width 297 height 28
click at [824, 309] on icon "button" at bounding box center [818, 311] width 13 height 13
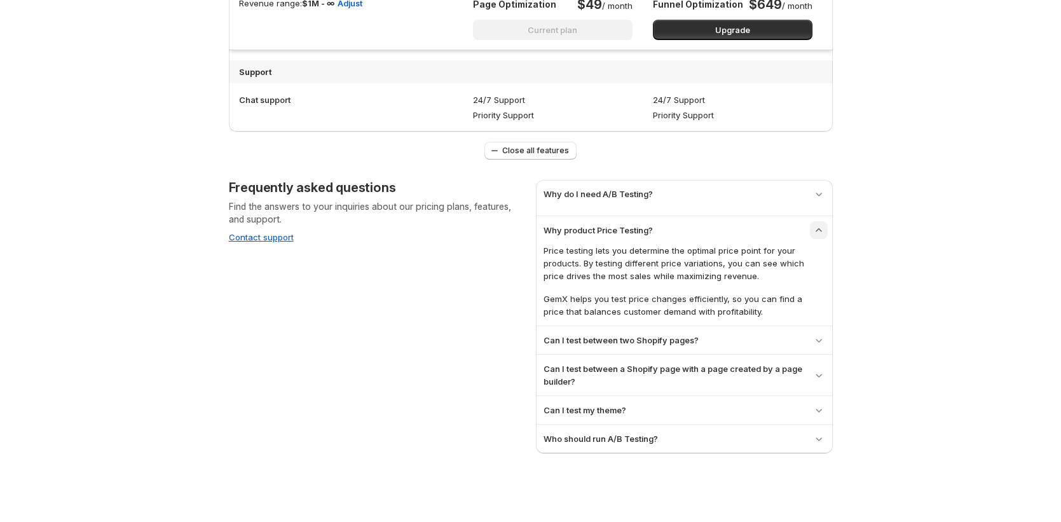
scroll to position [1287, 0]
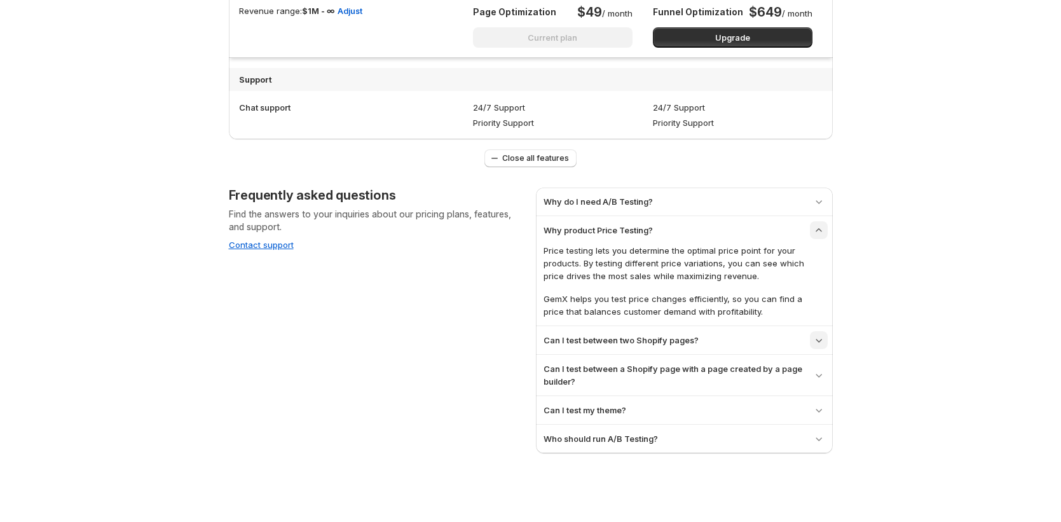
click at [825, 344] on icon "button" at bounding box center [818, 340] width 13 height 13
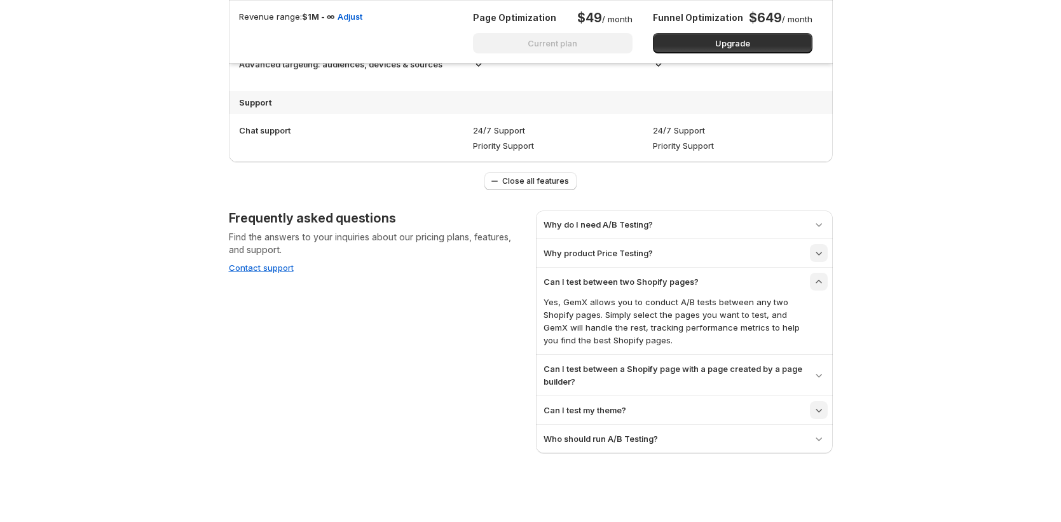
click at [827, 405] on button "button" at bounding box center [819, 410] width 18 height 18
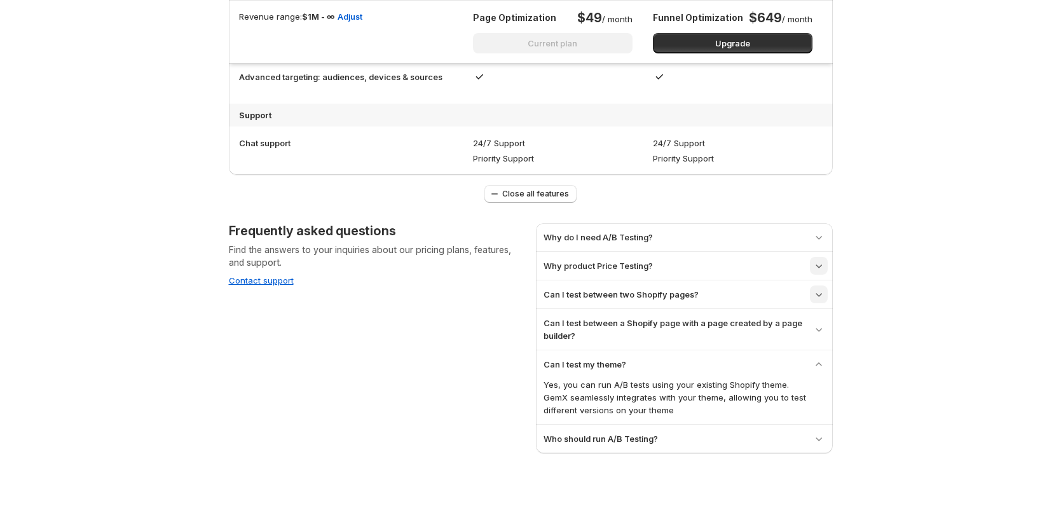
scroll to position [0, 0]
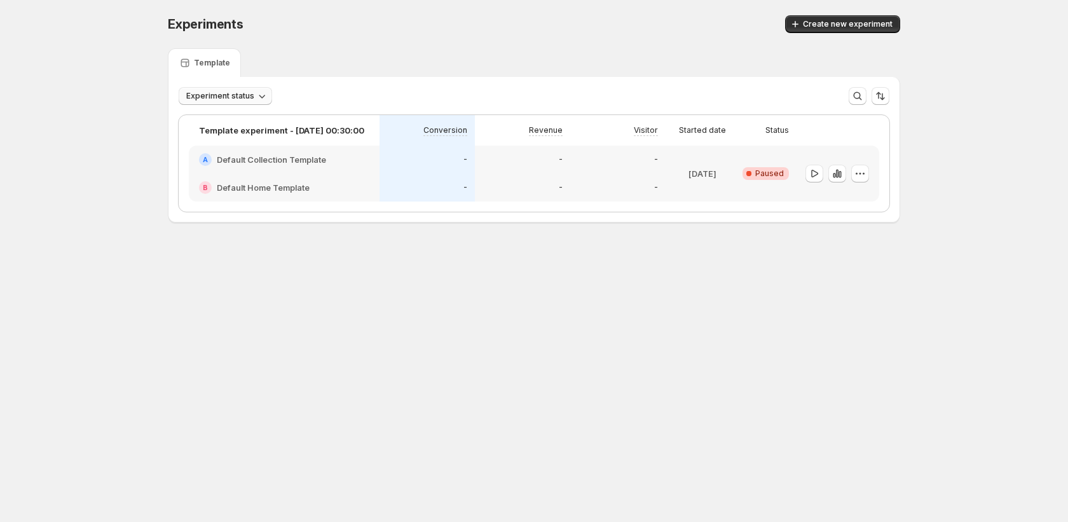
click at [229, 95] on span "Experiment status" at bounding box center [220, 96] width 68 height 10
click at [208, 124] on p "Live" at bounding box center [207, 122] width 16 height 13
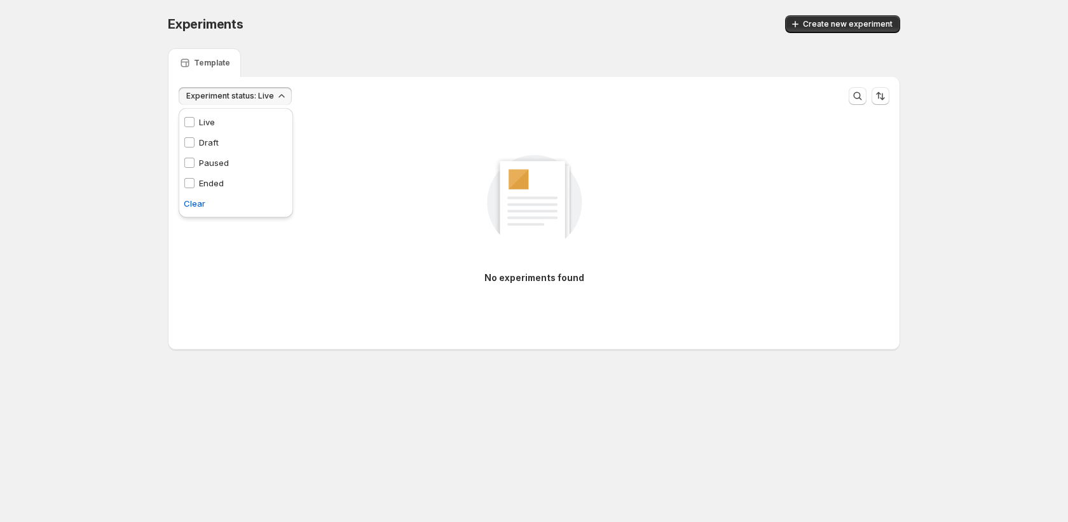
click at [205, 136] on p "Draft" at bounding box center [209, 142] width 20 height 13
click at [215, 125] on p "Live" at bounding box center [207, 122] width 16 height 13
click at [211, 165] on p "Paused" at bounding box center [214, 162] width 30 height 13
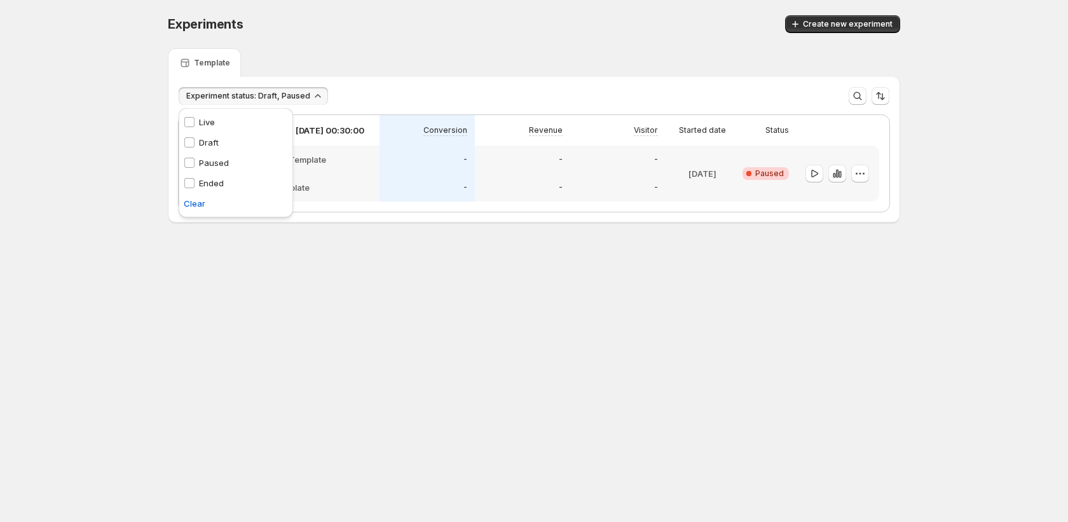
click at [274, 231] on div "Experiments. This page is ready Experiments Create new experiment Template Expe…" at bounding box center [534, 145] width 763 height 291
click at [312, 168] on div "A Default Collection Template" at bounding box center [284, 160] width 191 height 28
click at [306, 158] on h2 "Default Collection Template" at bounding box center [271, 159] width 109 height 13
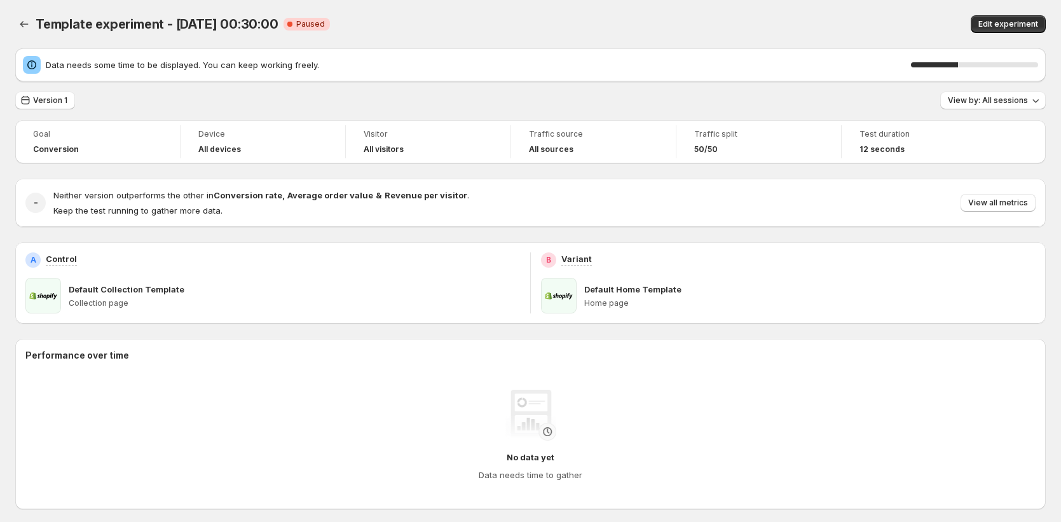
click at [670, 287] on p "Default Home Template" at bounding box center [632, 289] width 97 height 13
